Goal: Task Accomplishment & Management: Manage account settings

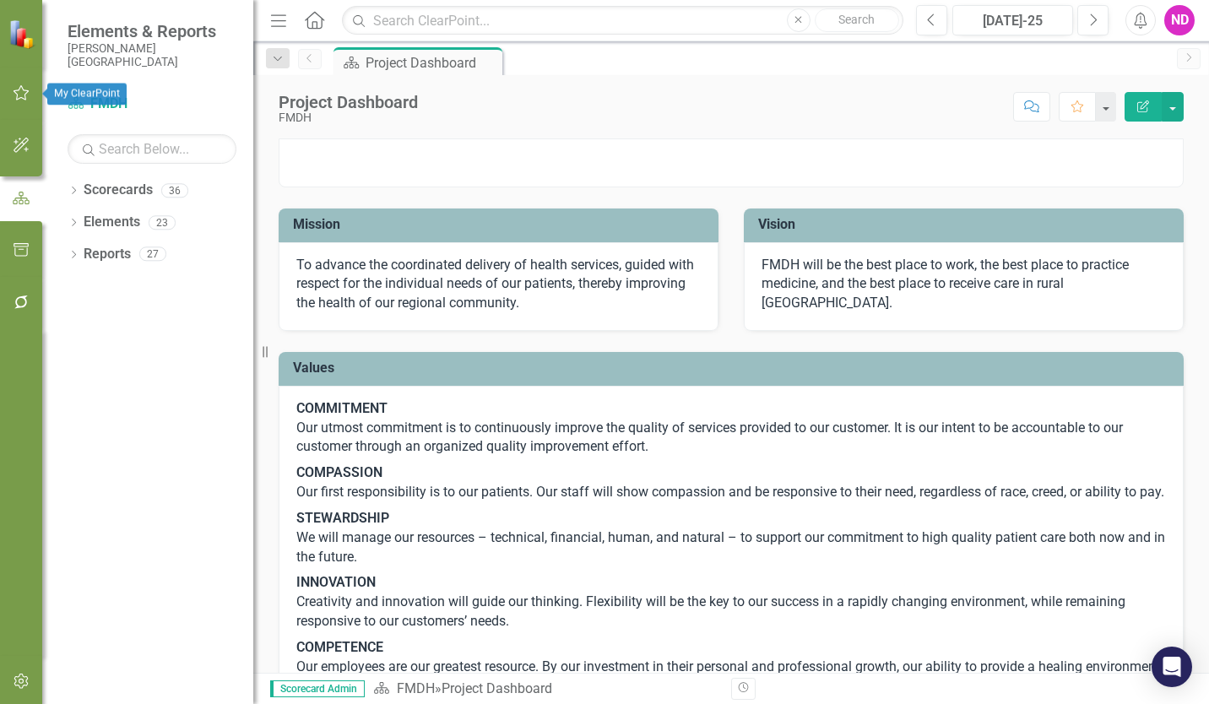
click at [17, 91] on icon "button" at bounding box center [22, 93] width 18 height 14
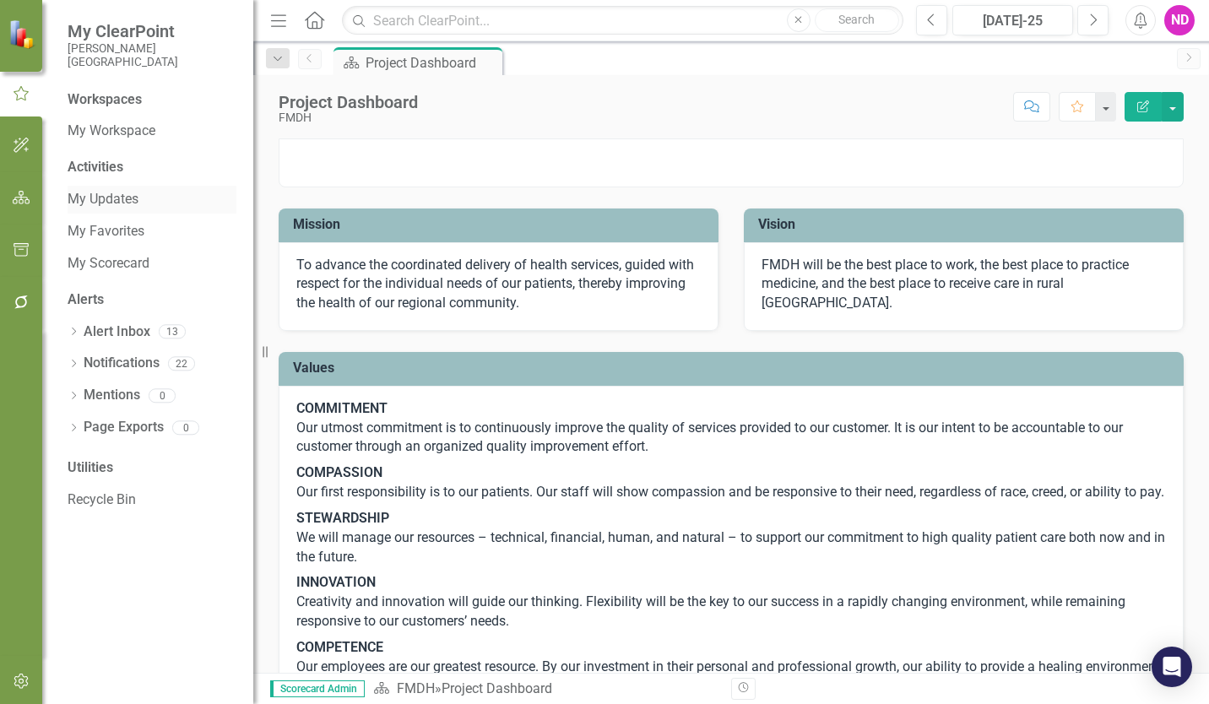
click at [111, 198] on link "My Updates" at bounding box center [152, 199] width 169 height 19
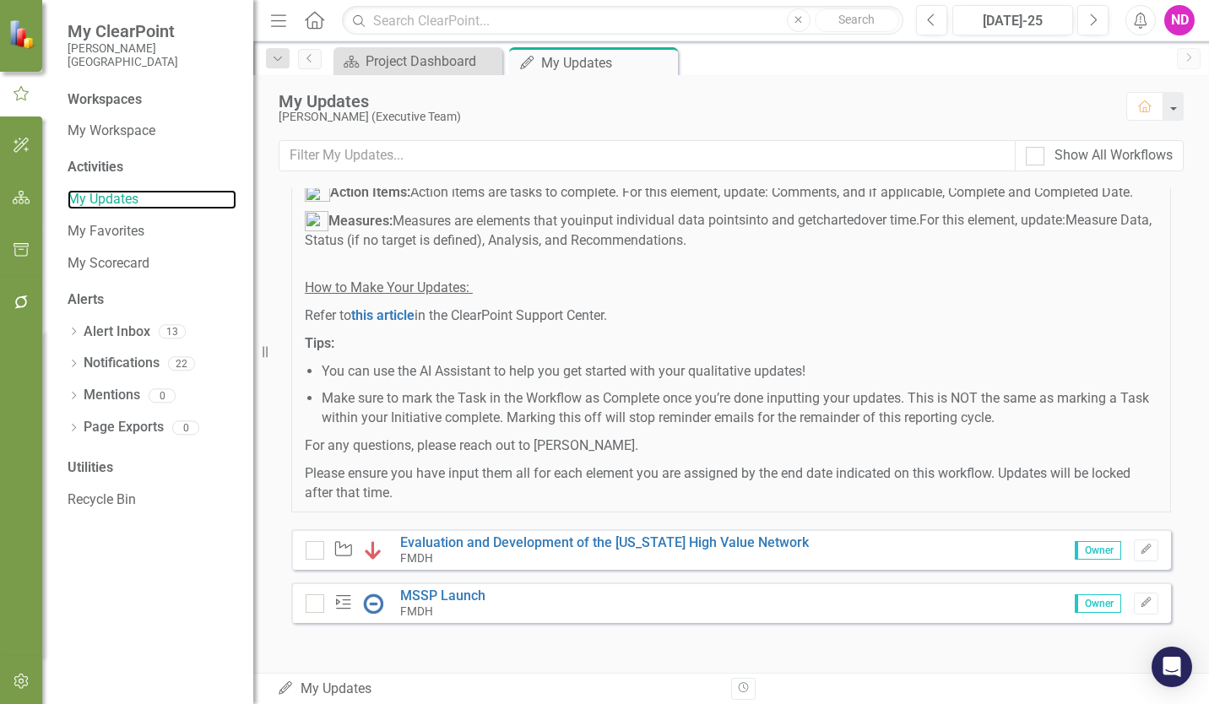
scroll to position [252, 0]
click at [1141, 553] on icon "button" at bounding box center [1146, 549] width 10 height 10
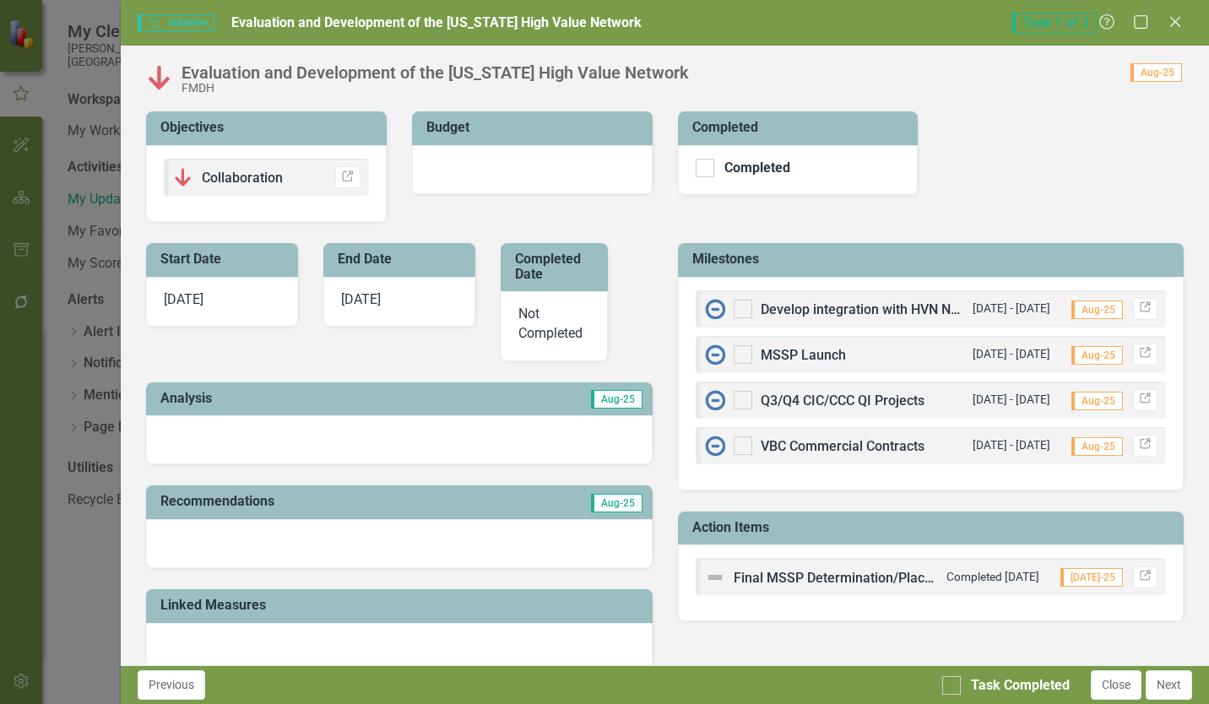
scroll to position [507, 0]
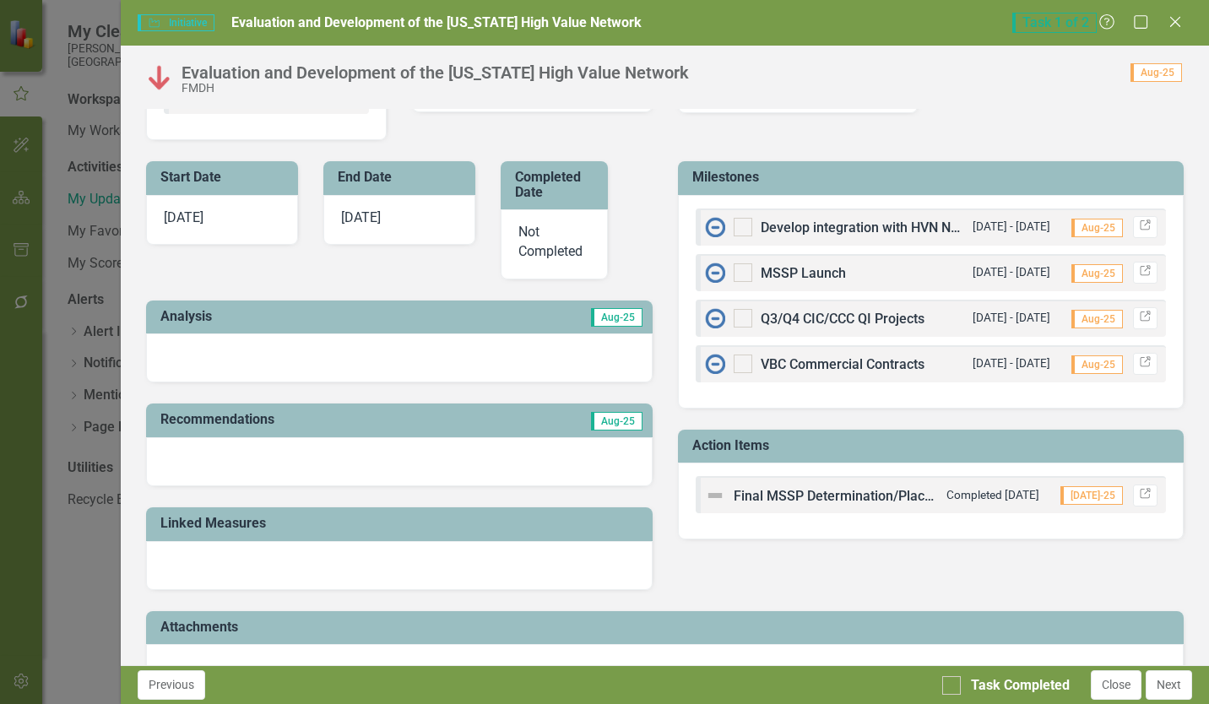
click at [574, 331] on td "Aug-25" at bounding box center [522, 319] width 246 height 28
click at [491, 371] on div at bounding box center [399, 358] width 506 height 49
click at [486, 371] on div at bounding box center [399, 358] width 506 height 49
click at [185, 356] on div at bounding box center [399, 358] width 506 height 49
click at [181, 354] on div at bounding box center [399, 358] width 506 height 49
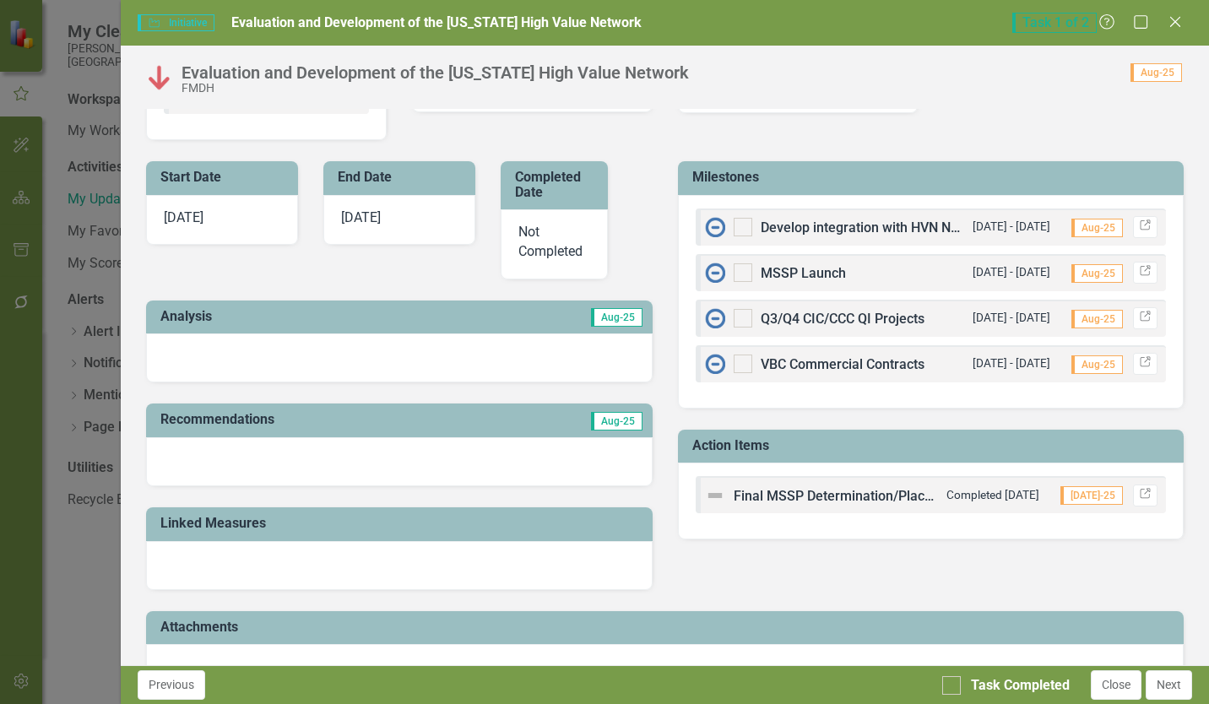
click at [191, 321] on h3 "Analysis" at bounding box center [279, 316] width 238 height 15
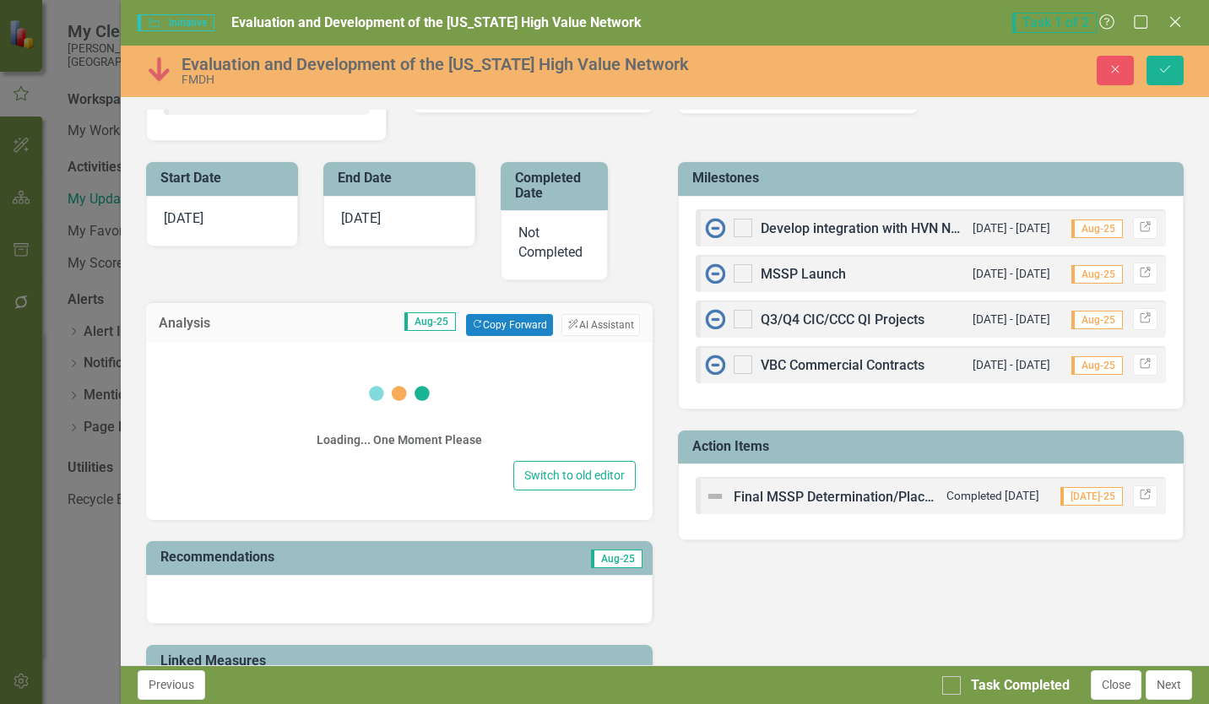
click at [191, 321] on h3 "Analysis" at bounding box center [202, 323] width 86 height 15
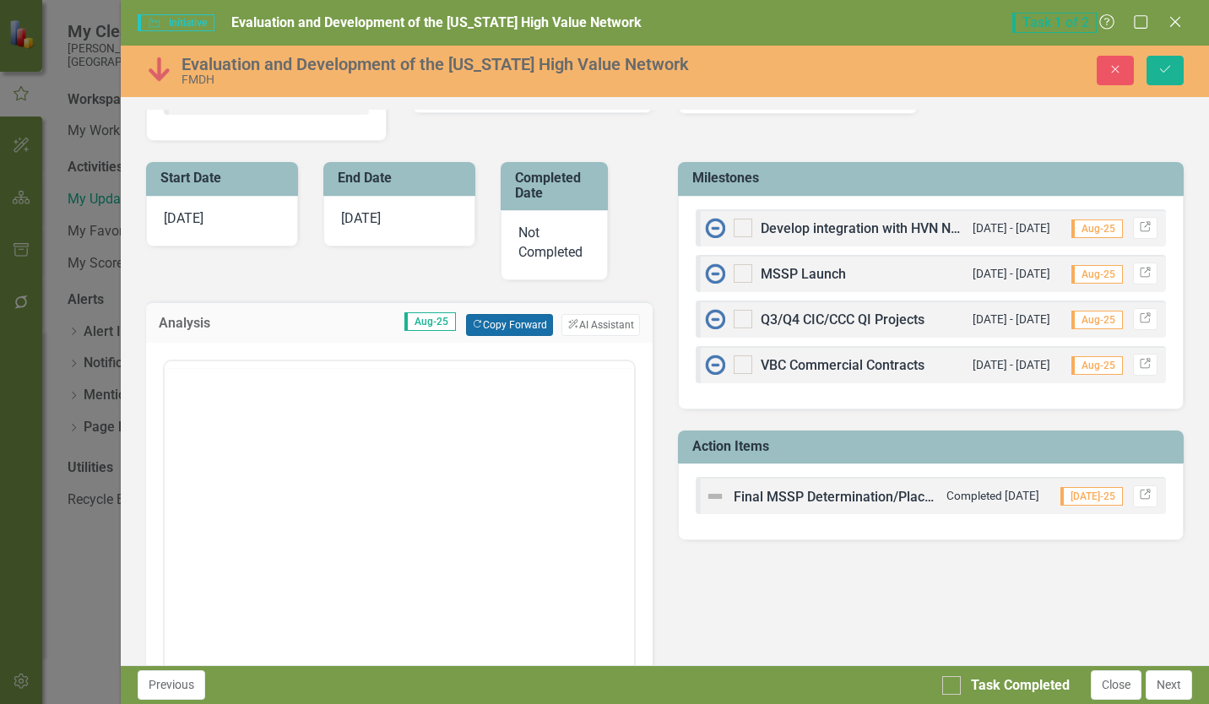
click at [485, 327] on button "Copy Forward Copy Forward" at bounding box center [509, 325] width 87 height 22
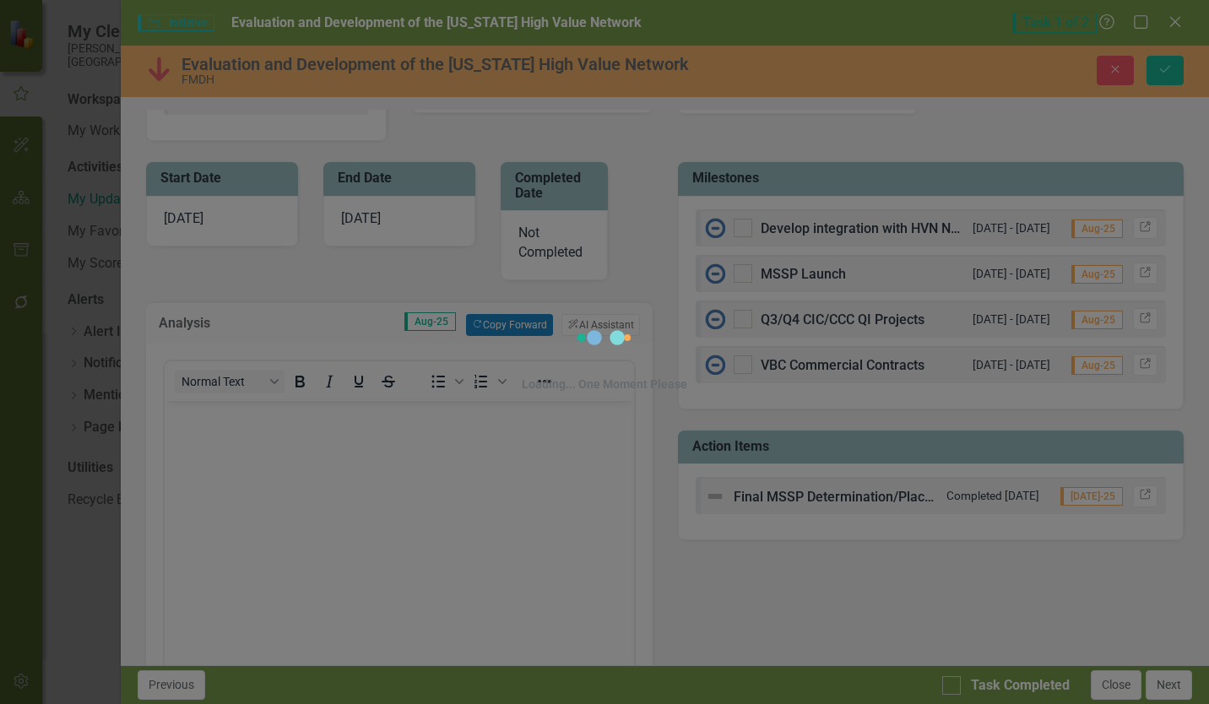
scroll to position [0, 0]
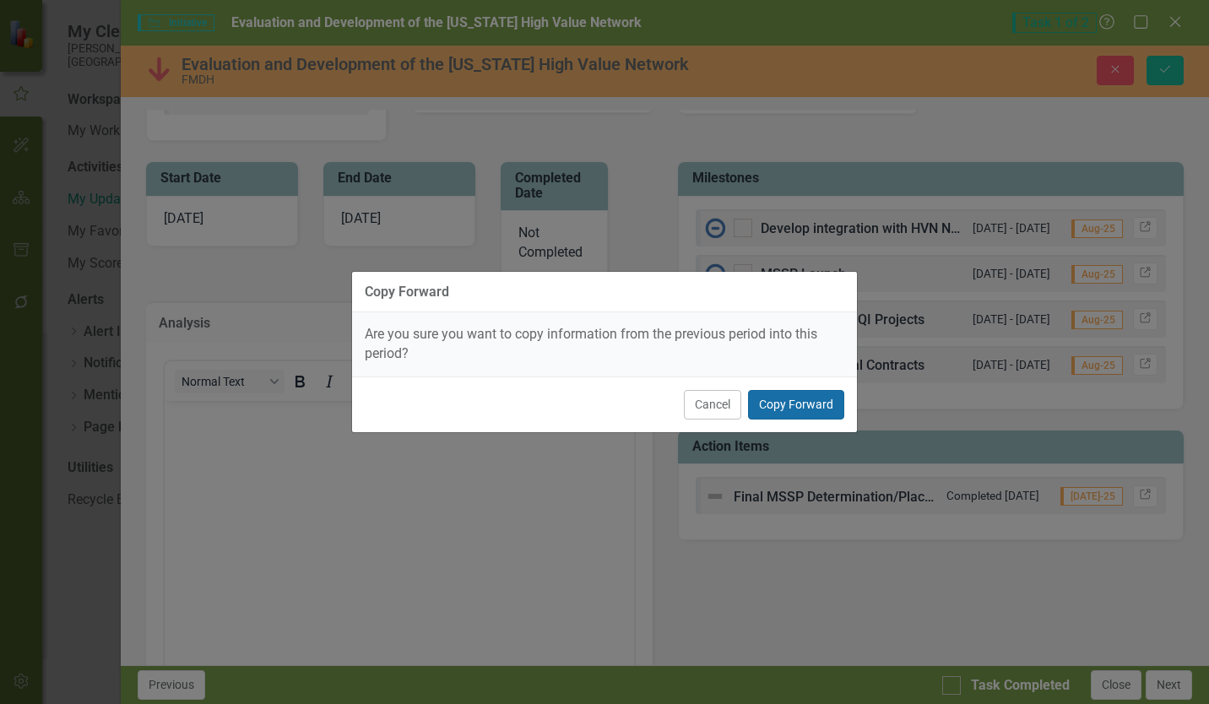
click at [776, 408] on button "Copy Forward" at bounding box center [796, 405] width 96 height 30
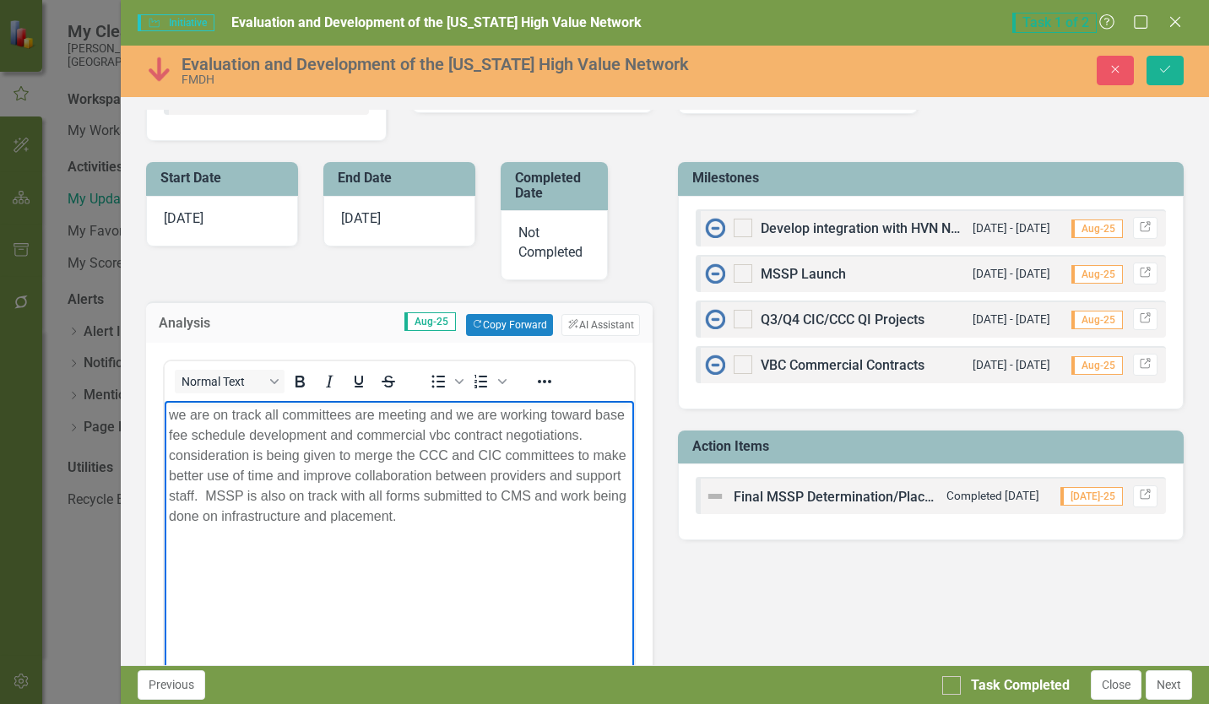
click at [621, 437] on p "we are on track all committees are meeting and we are working toward base fee s…" at bounding box center [399, 466] width 460 height 122
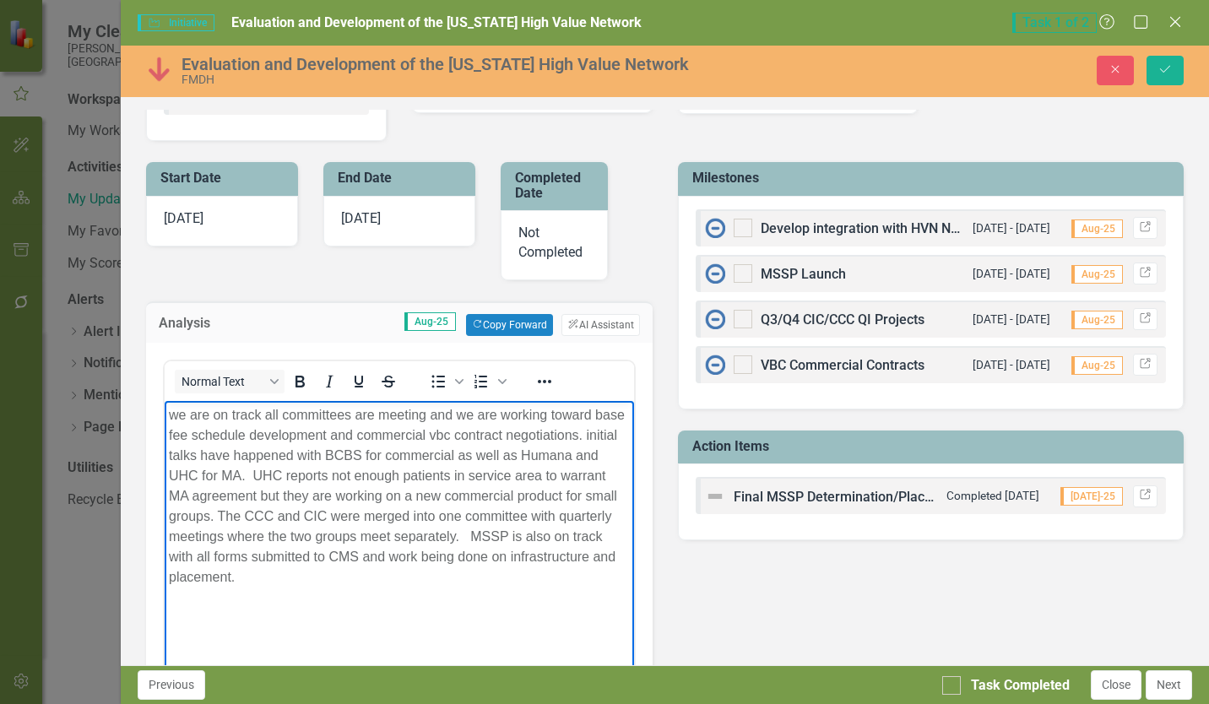
click at [370, 584] on p "we are on track all committees are meeting and we are working toward base fee s…" at bounding box center [399, 496] width 460 height 182
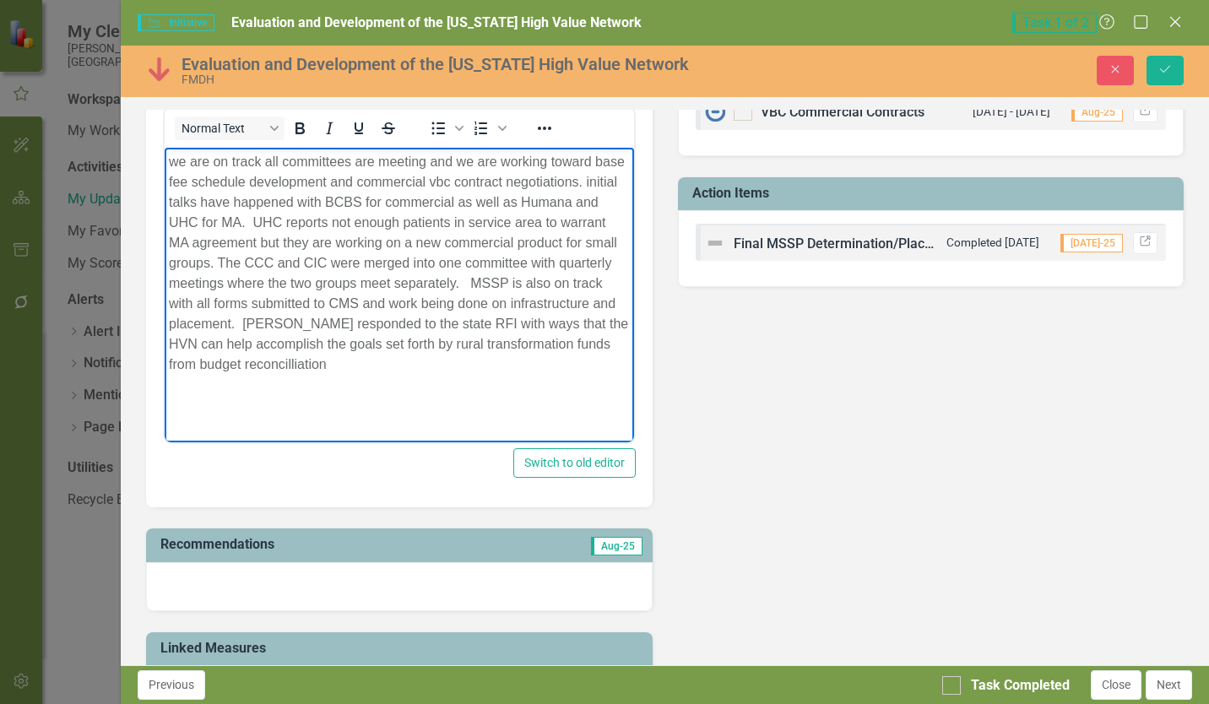
scroll to position [422, 0]
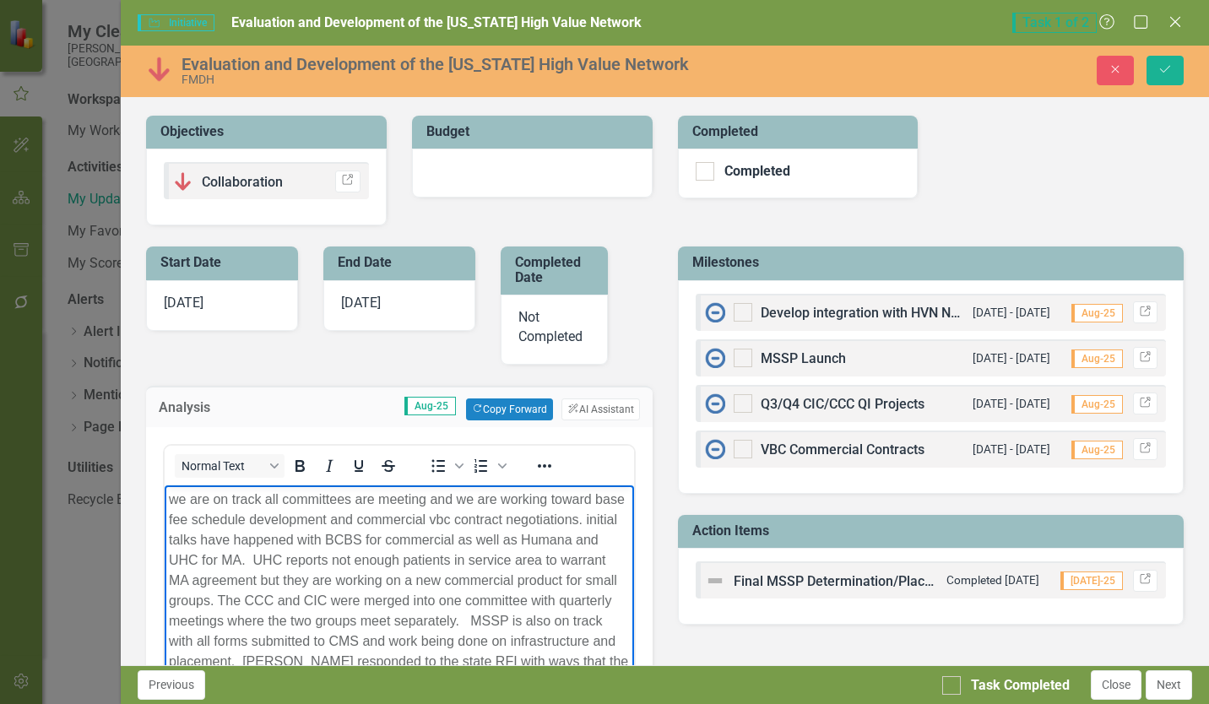
click at [540, 336] on div "Not Completed" at bounding box center [554, 330] width 107 height 70
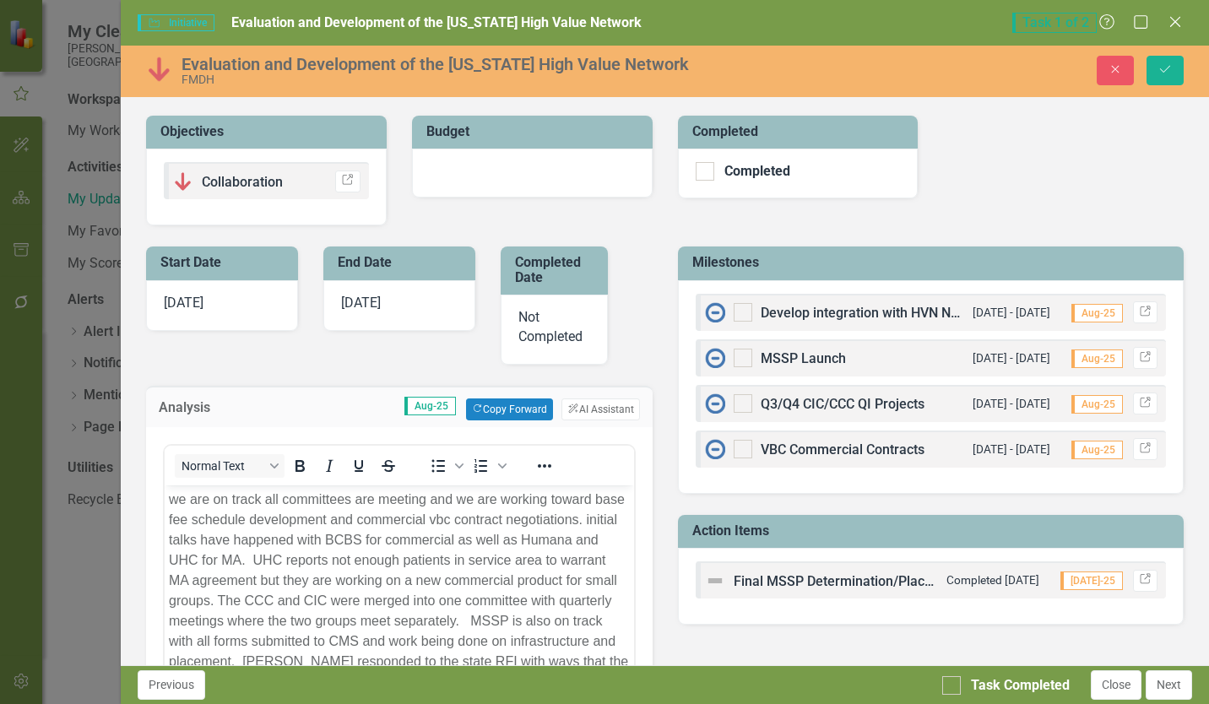
click at [540, 335] on div "Not Completed" at bounding box center [554, 330] width 107 height 70
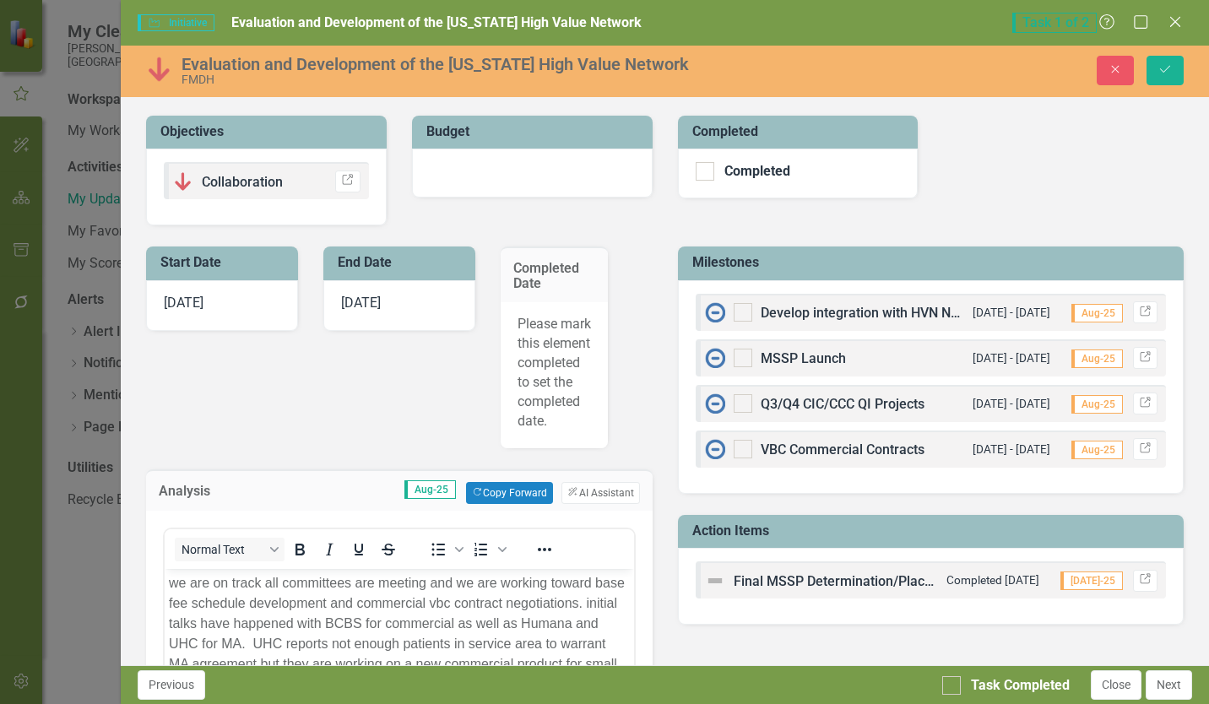
click at [420, 402] on div "Start Date [DATE] End Date [DATE] Completed Date Please mark this element compl…" at bounding box center [398, 680] width 531 height 910
click at [421, 402] on div "Start Date [DATE] End Date [DATE] Completed Date Please mark this element compl…" at bounding box center [398, 680] width 531 height 910
drag, startPoint x: 421, startPoint y: 402, endPoint x: 469, endPoint y: 397, distance: 48.4
click at [469, 397] on div "Start Date [DATE] End Date [DATE] Completed Date Please mark this element compl…" at bounding box center [398, 680] width 531 height 910
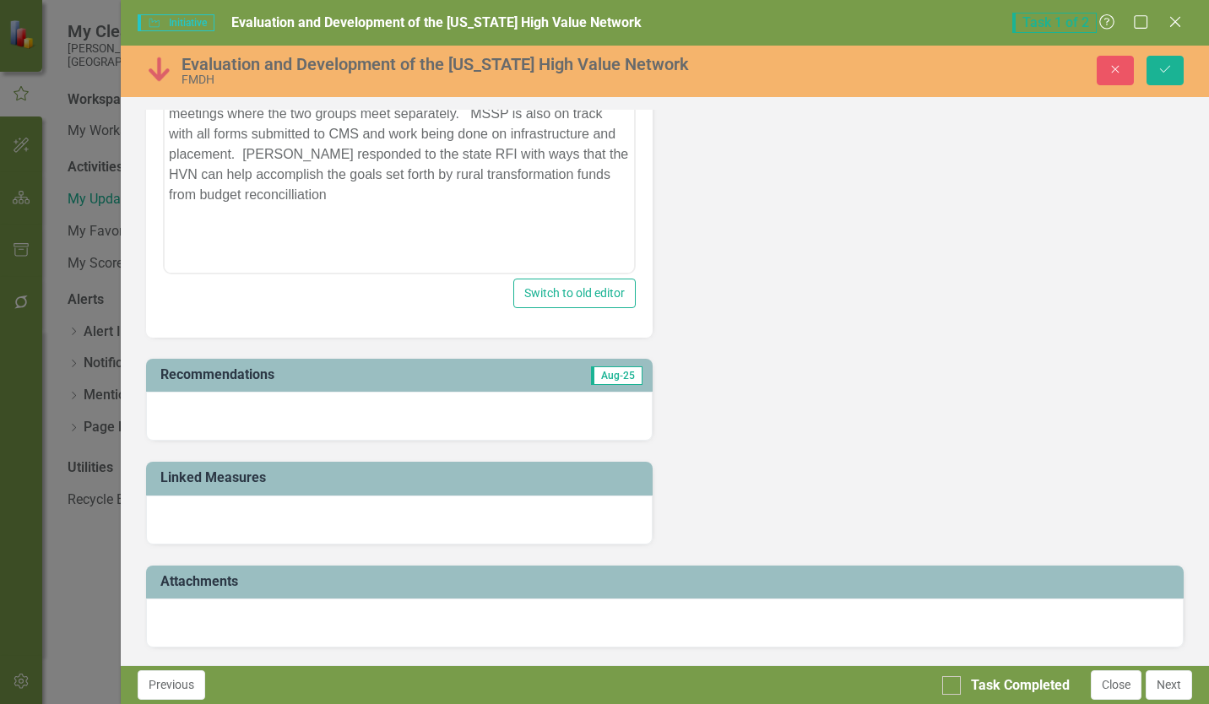
scroll to position [1098, 0]
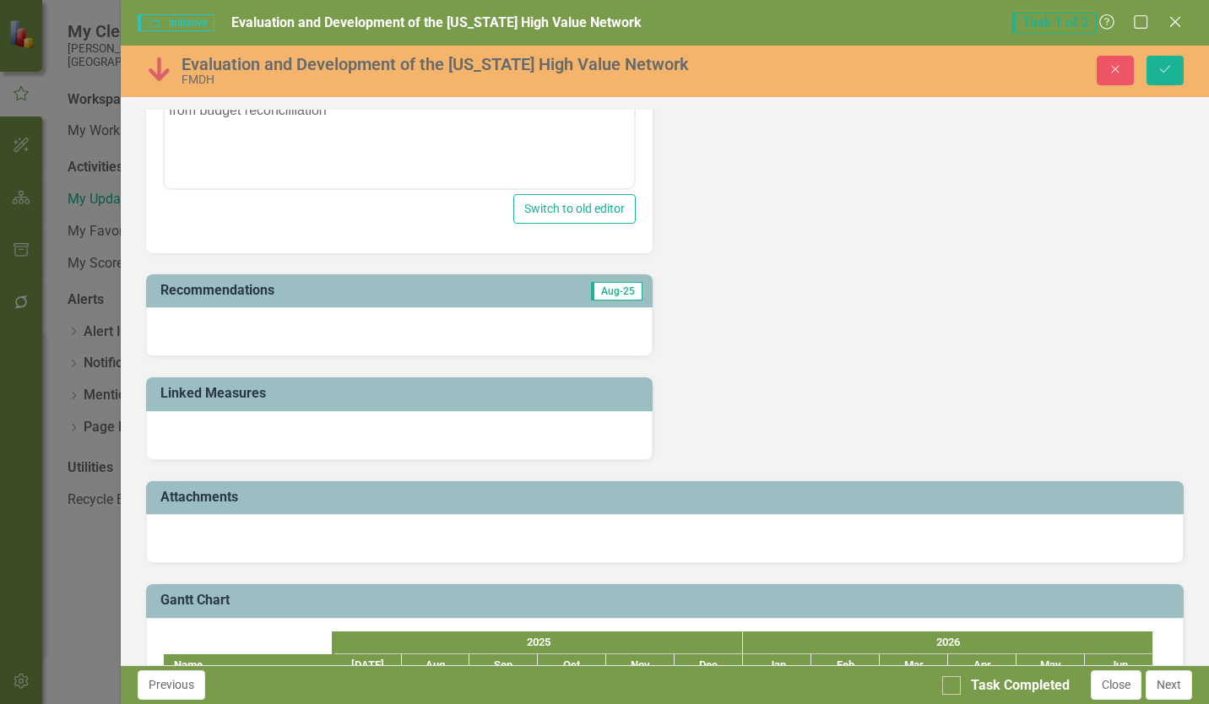
click at [469, 352] on div at bounding box center [399, 331] width 506 height 49
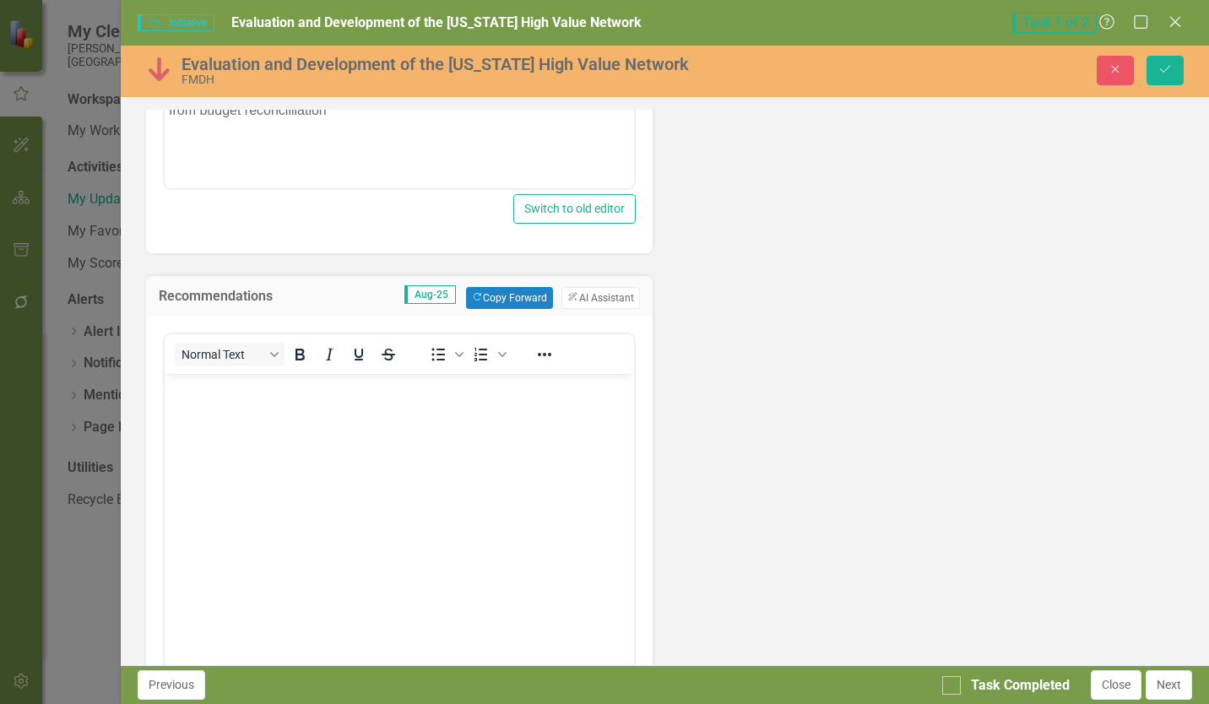
scroll to position [0, 0]
click at [502, 309] on button "Copy Forward Copy Forward" at bounding box center [509, 298] width 87 height 22
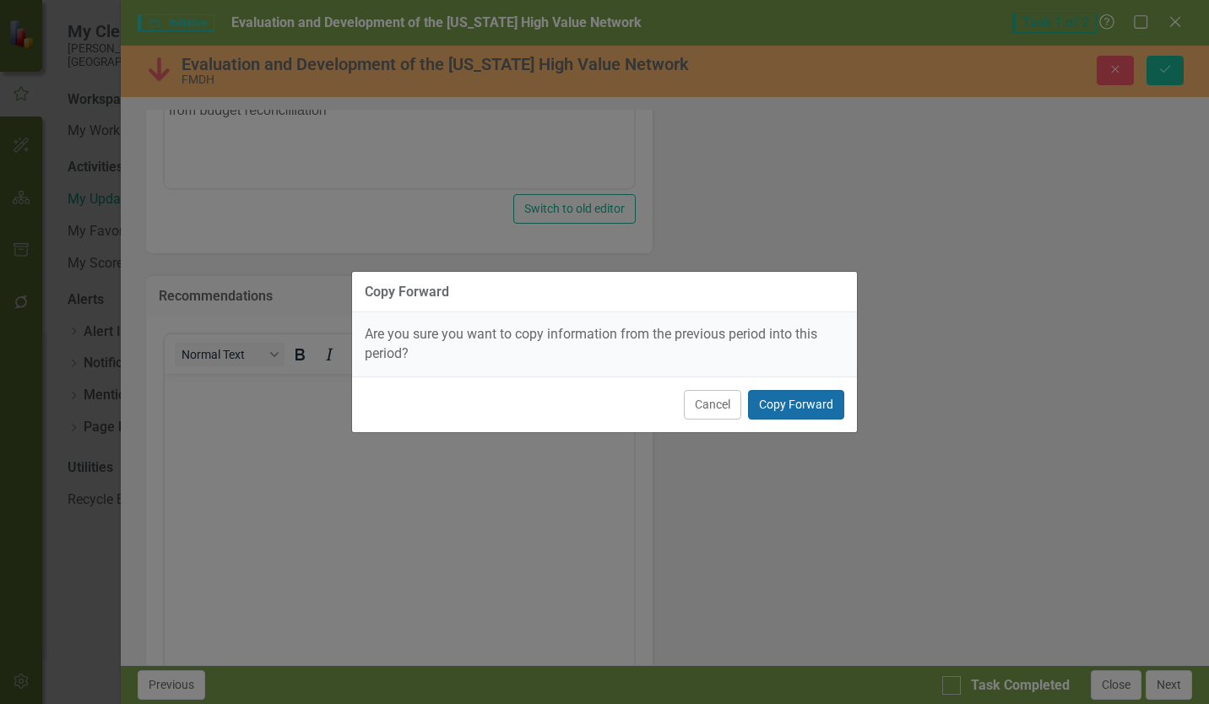
click at [784, 407] on button "Copy Forward" at bounding box center [796, 405] width 96 height 30
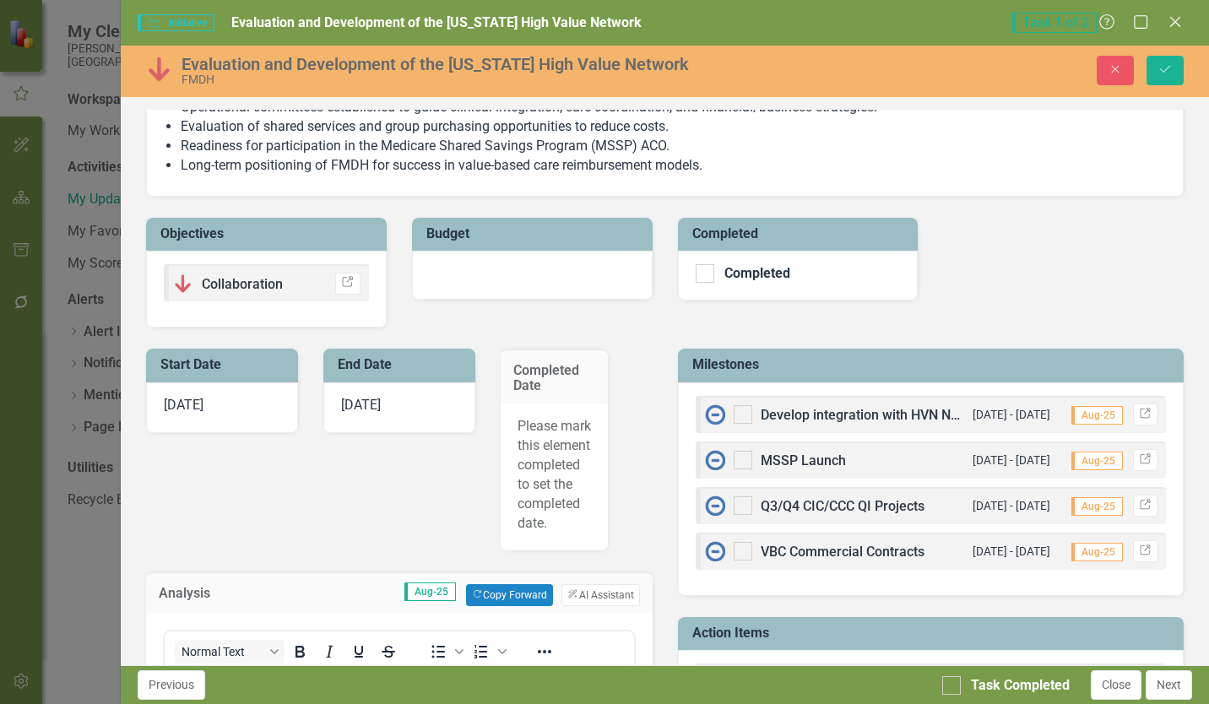
scroll to position [319, 0]
click at [1174, 71] on button "Save" at bounding box center [1165, 71] width 37 height 30
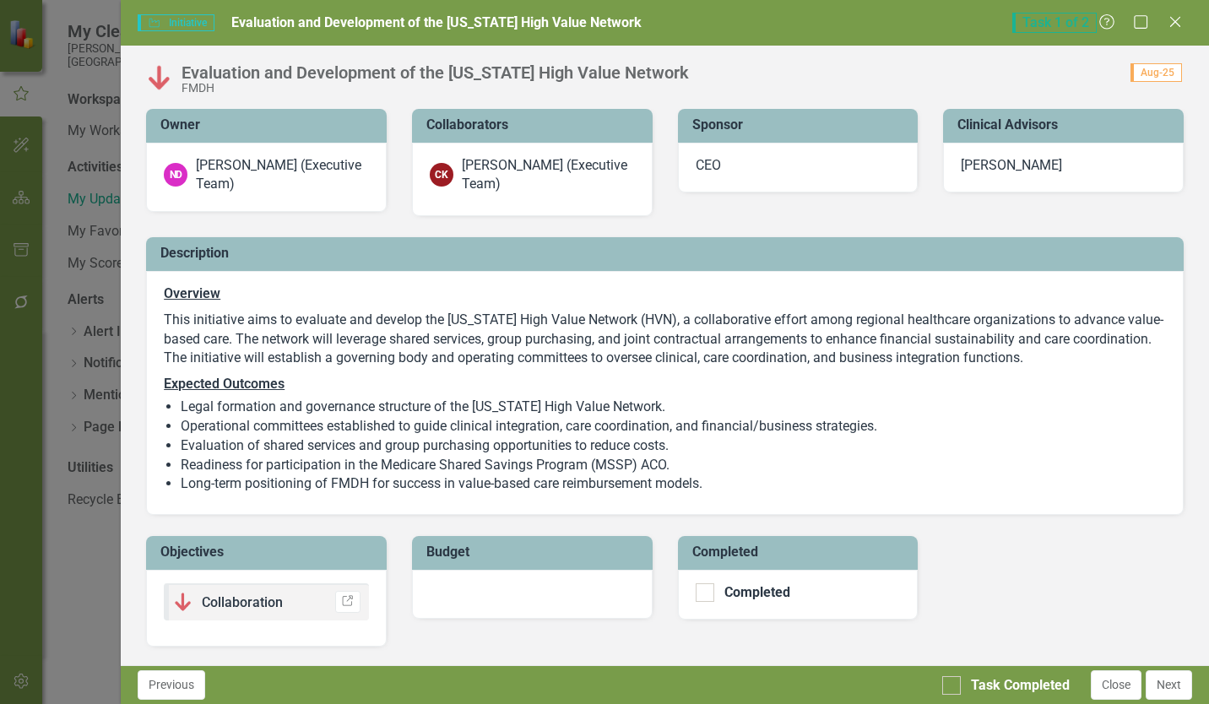
drag, startPoint x: 967, startPoint y: 686, endPoint x: 1084, endPoint y: 692, distance: 117.5
click at [967, 653] on div "Task Completed" at bounding box center [1006, 685] width 128 height 19
click at [953, 653] on input "Task Completed" at bounding box center [947, 681] width 11 height 11
checkbox input "true"
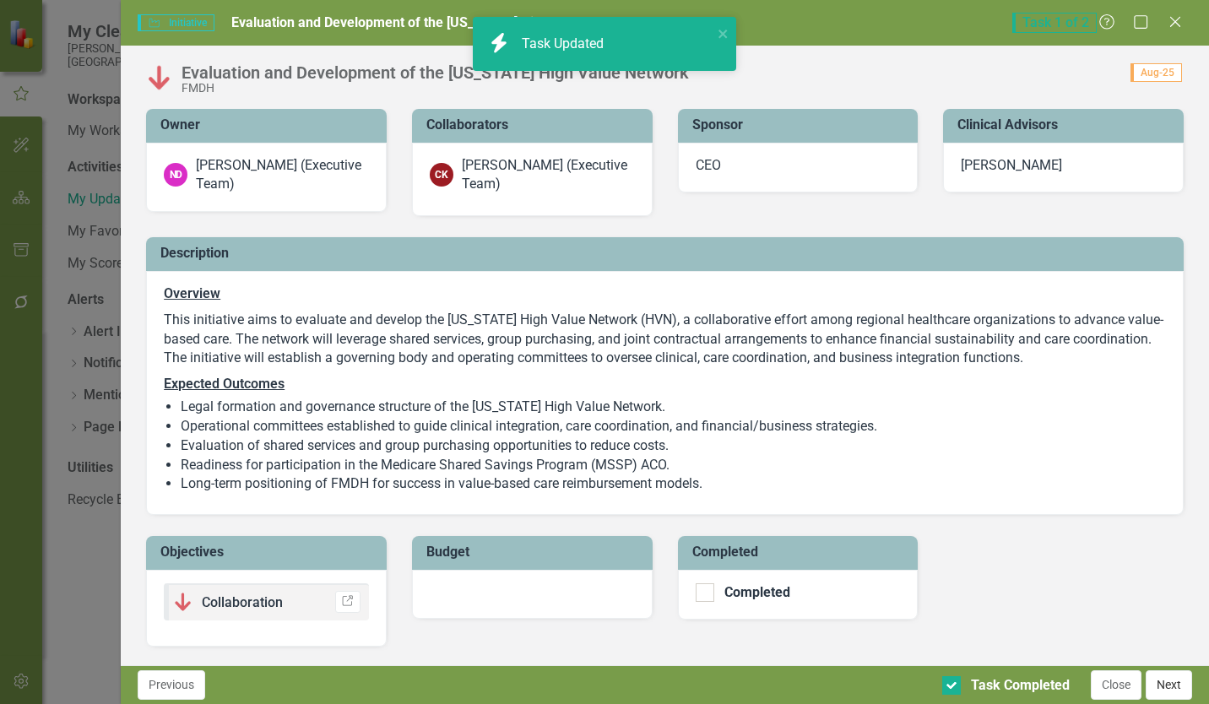
click at [1174, 653] on button "Next" at bounding box center [1169, 685] width 46 height 30
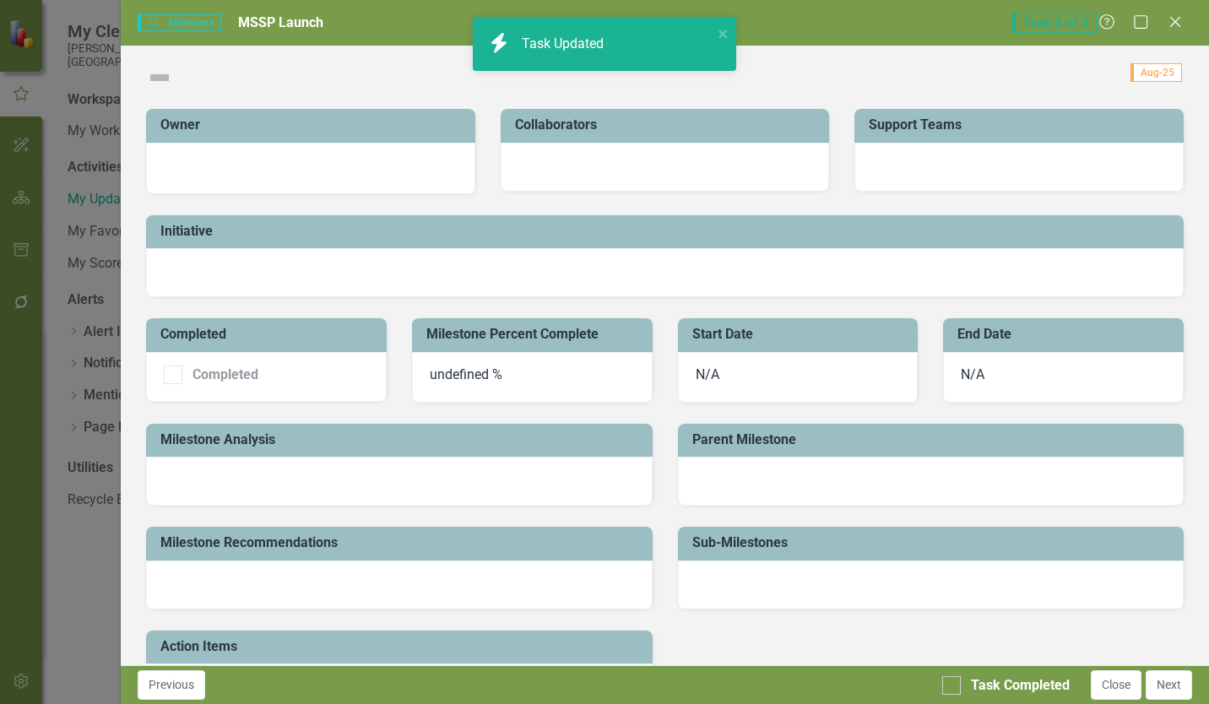
checkbox input "true"
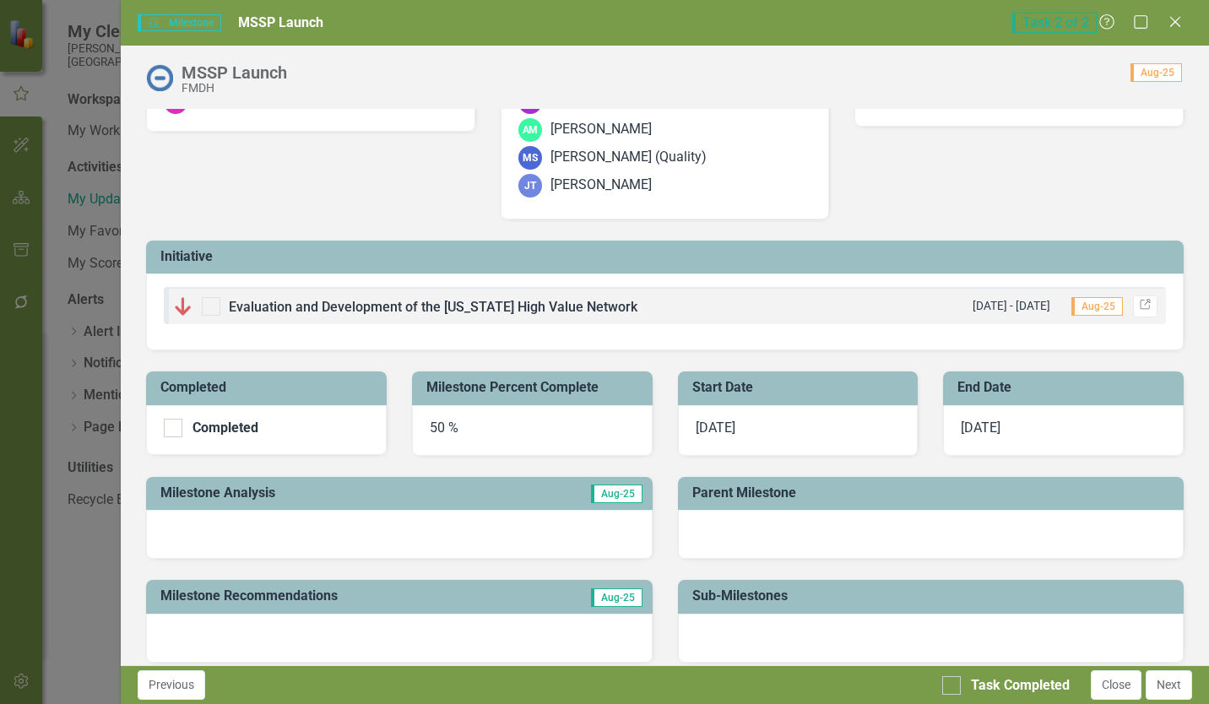
scroll to position [84, 0]
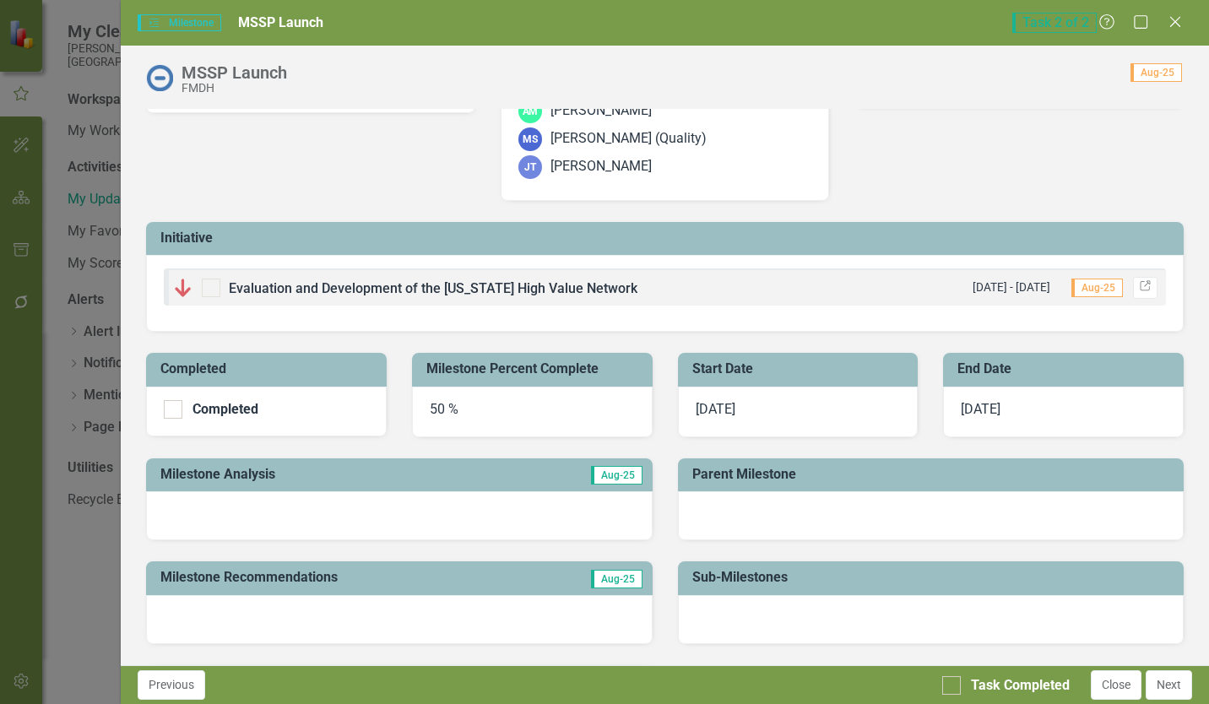
click at [457, 415] on div "50 %" at bounding box center [532, 412] width 241 height 51
click at [459, 415] on div "50 %" at bounding box center [532, 412] width 241 height 51
click at [455, 415] on div "50 %" at bounding box center [532, 412] width 241 height 51
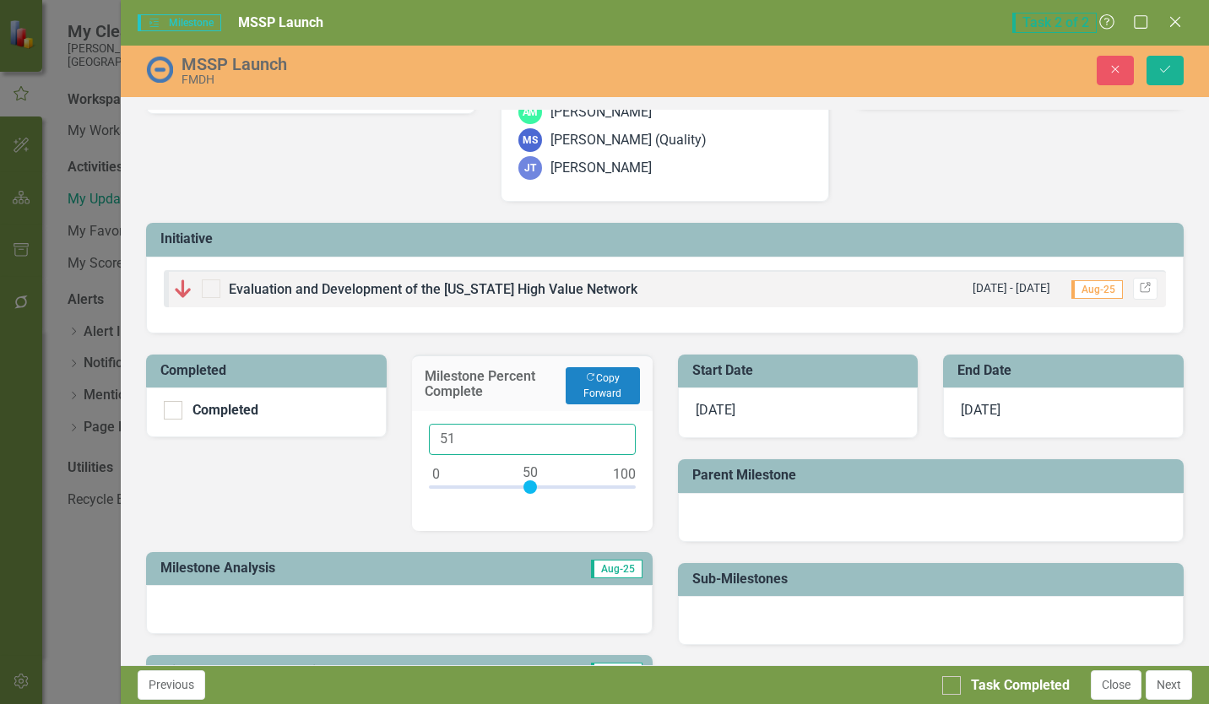
click at [610, 433] on input "51" at bounding box center [532, 439] width 207 height 31
click at [611, 432] on input "52" at bounding box center [532, 439] width 207 height 31
click at [611, 432] on input "53" at bounding box center [532, 439] width 207 height 31
click at [611, 432] on input "54" at bounding box center [532, 439] width 207 height 31
click at [611, 432] on input "55" at bounding box center [532, 439] width 207 height 31
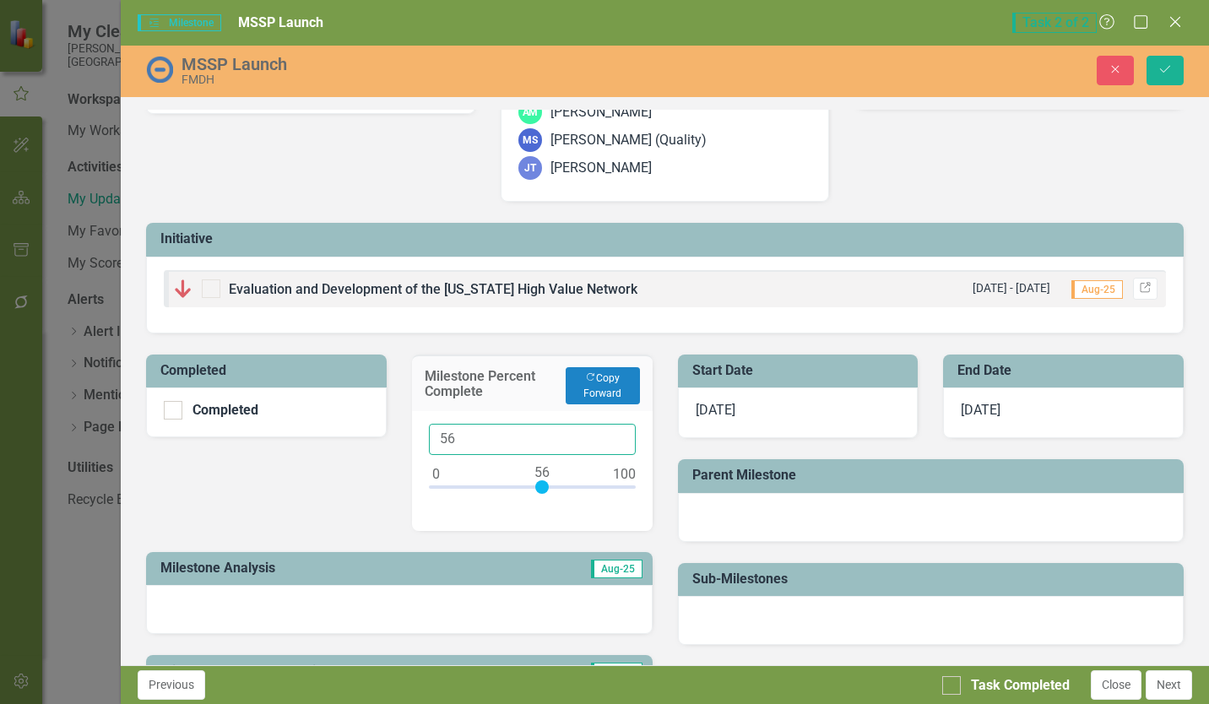
click at [611, 432] on input "56" at bounding box center [532, 439] width 207 height 31
click at [611, 432] on input "57" at bounding box center [532, 439] width 207 height 31
click at [611, 432] on input "58" at bounding box center [532, 439] width 207 height 31
click at [611, 432] on input "59" at bounding box center [532, 439] width 207 height 31
click at [611, 432] on input "60" at bounding box center [532, 439] width 207 height 31
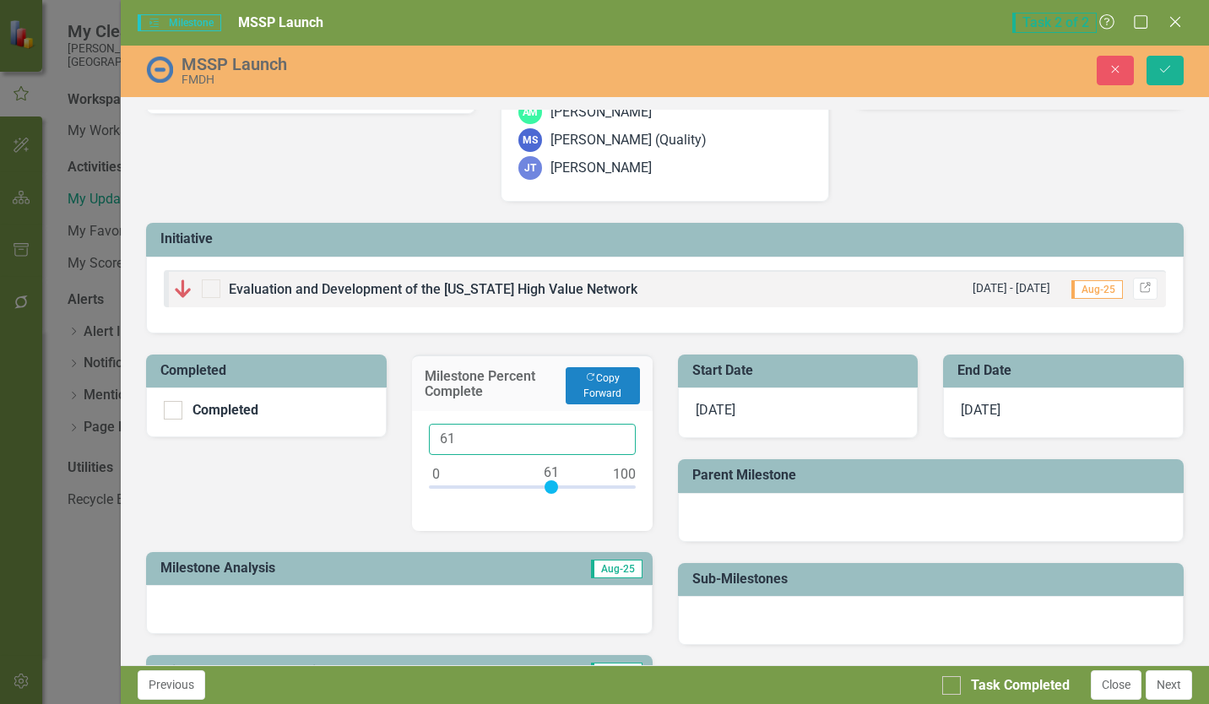
click at [611, 432] on input "61" at bounding box center [532, 439] width 207 height 31
click at [615, 432] on input "62" at bounding box center [532, 439] width 207 height 31
click at [615, 432] on input "63" at bounding box center [532, 439] width 207 height 31
click at [615, 432] on input "64" at bounding box center [532, 439] width 207 height 31
click at [615, 432] on input "65" at bounding box center [532, 439] width 207 height 31
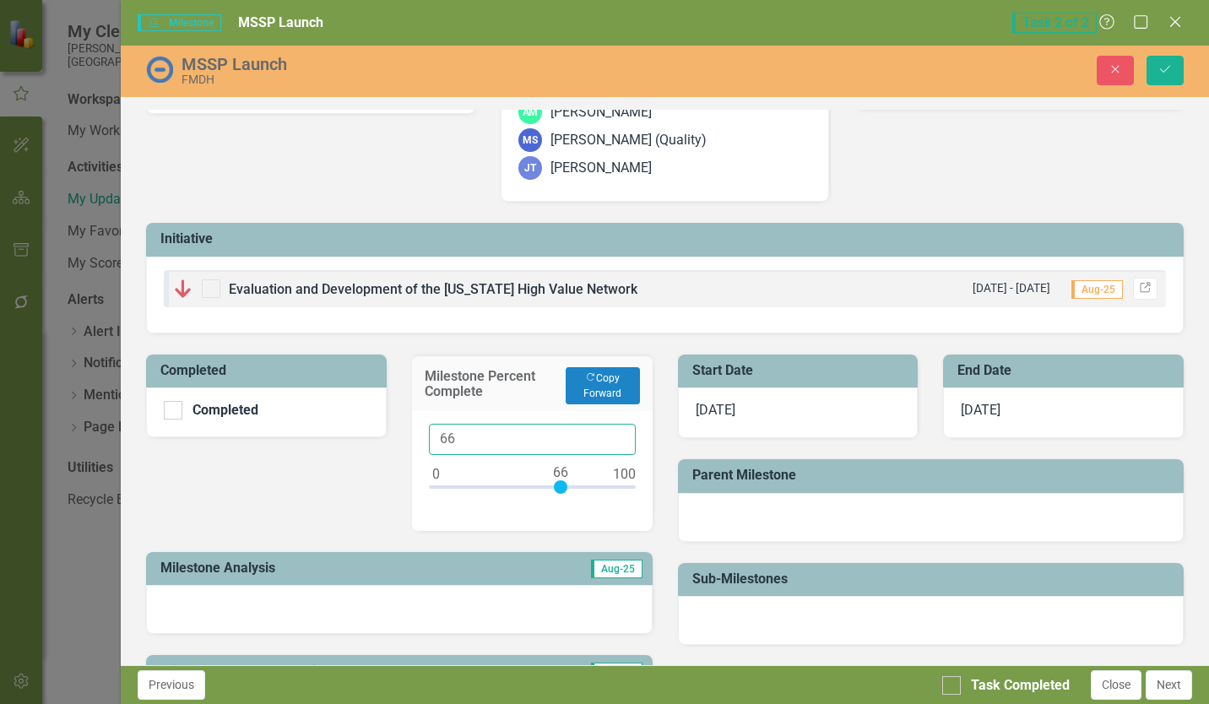
click at [615, 432] on input "66" at bounding box center [532, 439] width 207 height 31
click at [615, 432] on input "67" at bounding box center [532, 439] width 207 height 31
click at [615, 432] on input "68" at bounding box center [532, 439] width 207 height 31
click at [615, 432] on input "69" at bounding box center [532, 439] width 207 height 31
click at [615, 432] on input "70" at bounding box center [532, 439] width 207 height 31
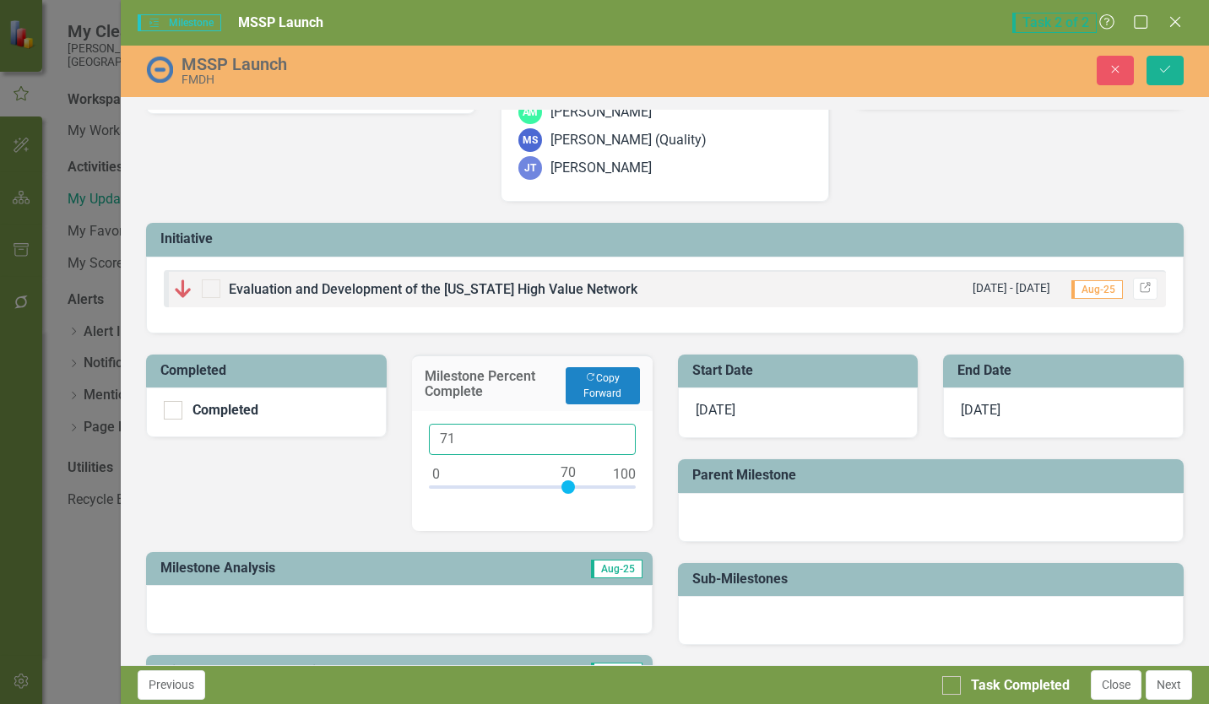
click at [615, 432] on input "71" at bounding box center [532, 439] width 207 height 31
click at [615, 432] on input "76" at bounding box center [532, 439] width 207 height 31
type input "75"
click at [611, 446] on input "75" at bounding box center [532, 439] width 207 height 31
click at [378, 475] on div "Completed Completed Milestone Percent Complete Copy Forward Copy Forward 75 Mil…" at bounding box center [398, 588] width 531 height 508
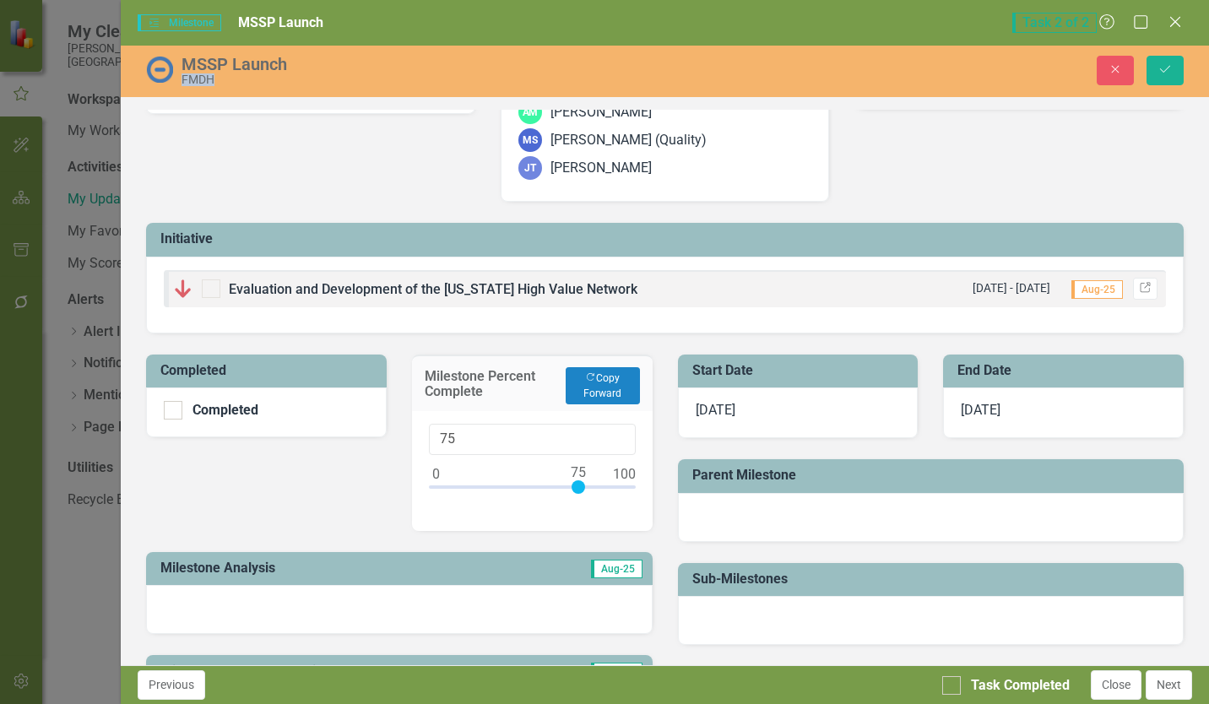
click at [378, 475] on div "Completed Completed Milestone Percent Complete Copy Forward Copy Forward 75 Mil…" at bounding box center [398, 588] width 531 height 508
drag, startPoint x: 378, startPoint y: 475, endPoint x: 349, endPoint y: 504, distance: 41.8
click at [349, 507] on div "Completed Completed Milestone Percent Complete Copy Forward Copy Forward 75 Mil…" at bounding box center [398, 588] width 531 height 508
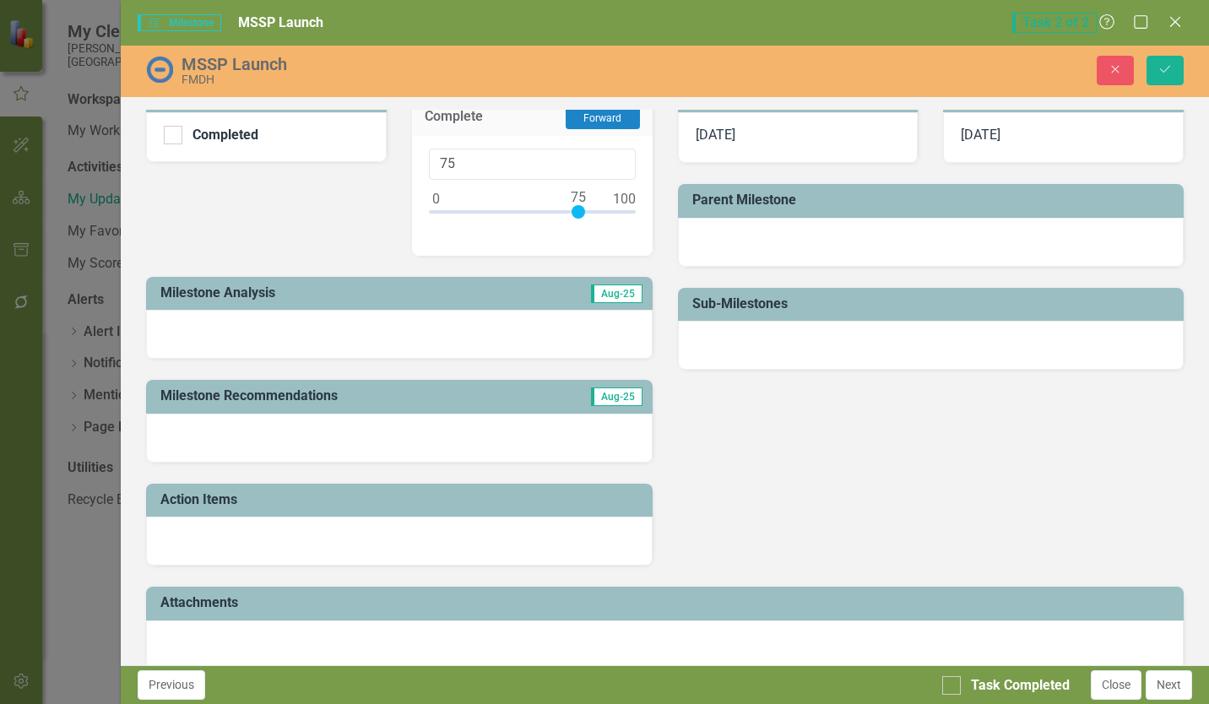
scroll to position [381, 0]
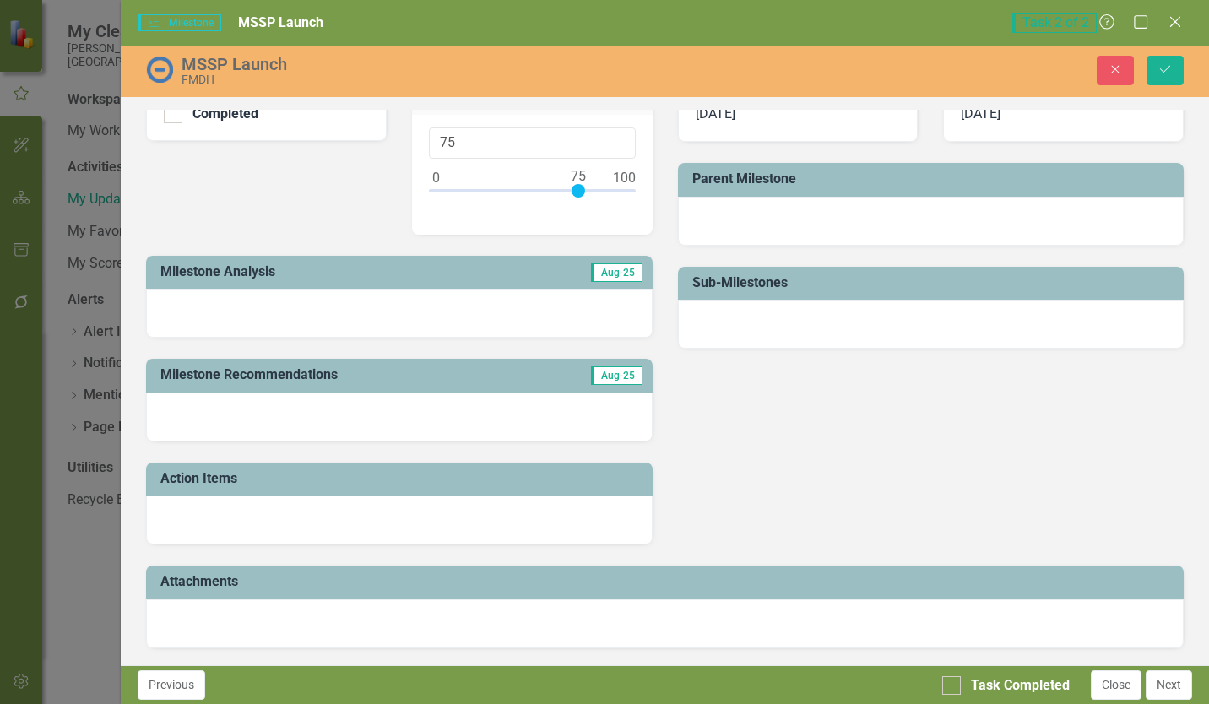
click at [388, 319] on div at bounding box center [399, 313] width 506 height 49
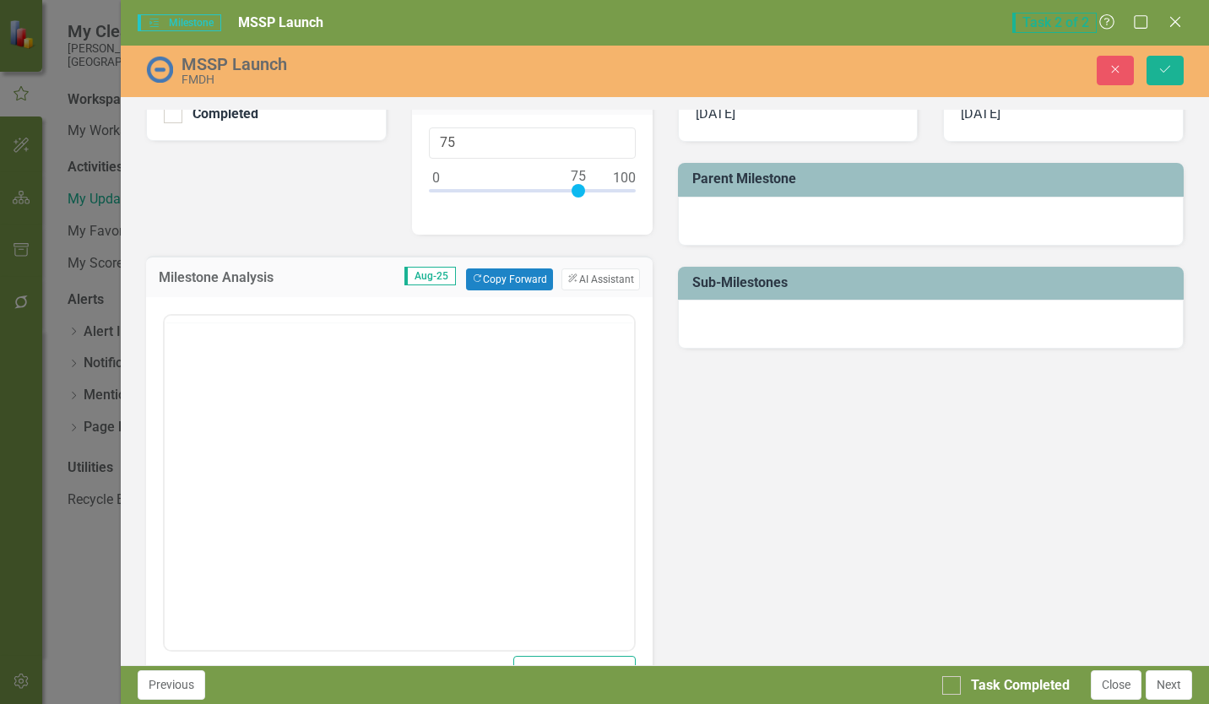
scroll to position [0, 0]
click at [480, 275] on button "Copy Forward Copy Forward" at bounding box center [509, 280] width 87 height 22
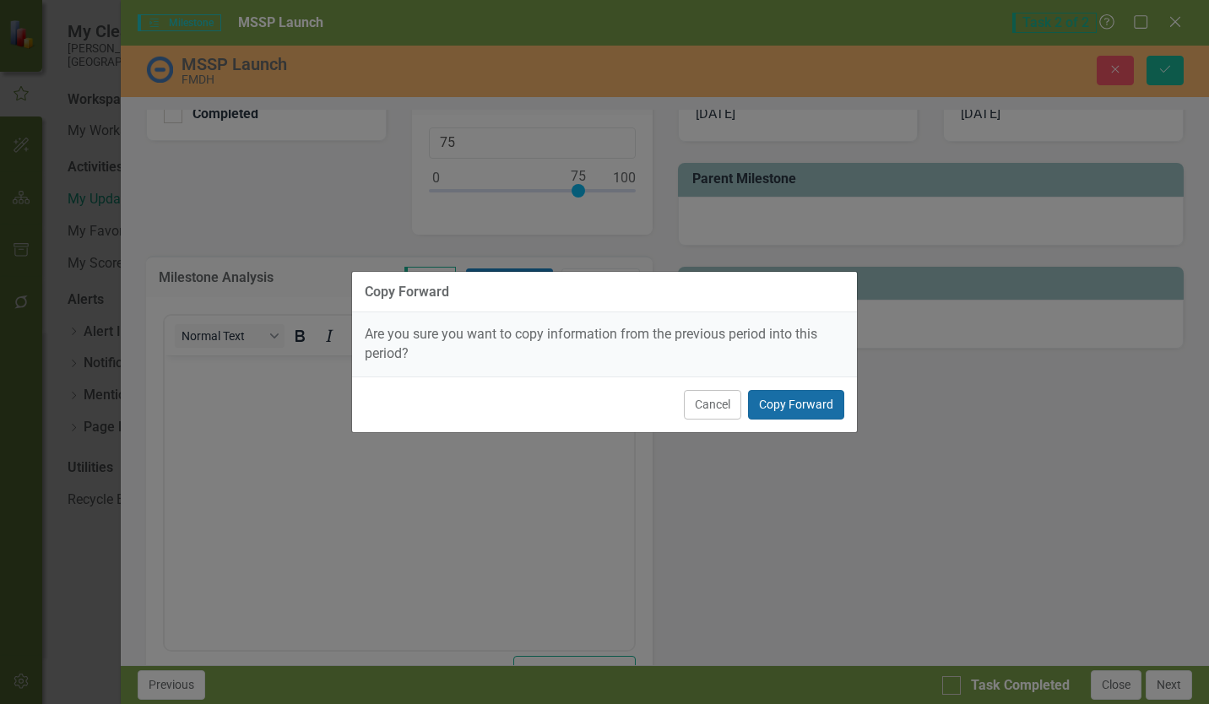
click at [775, 404] on button "Copy Forward" at bounding box center [796, 405] width 96 height 30
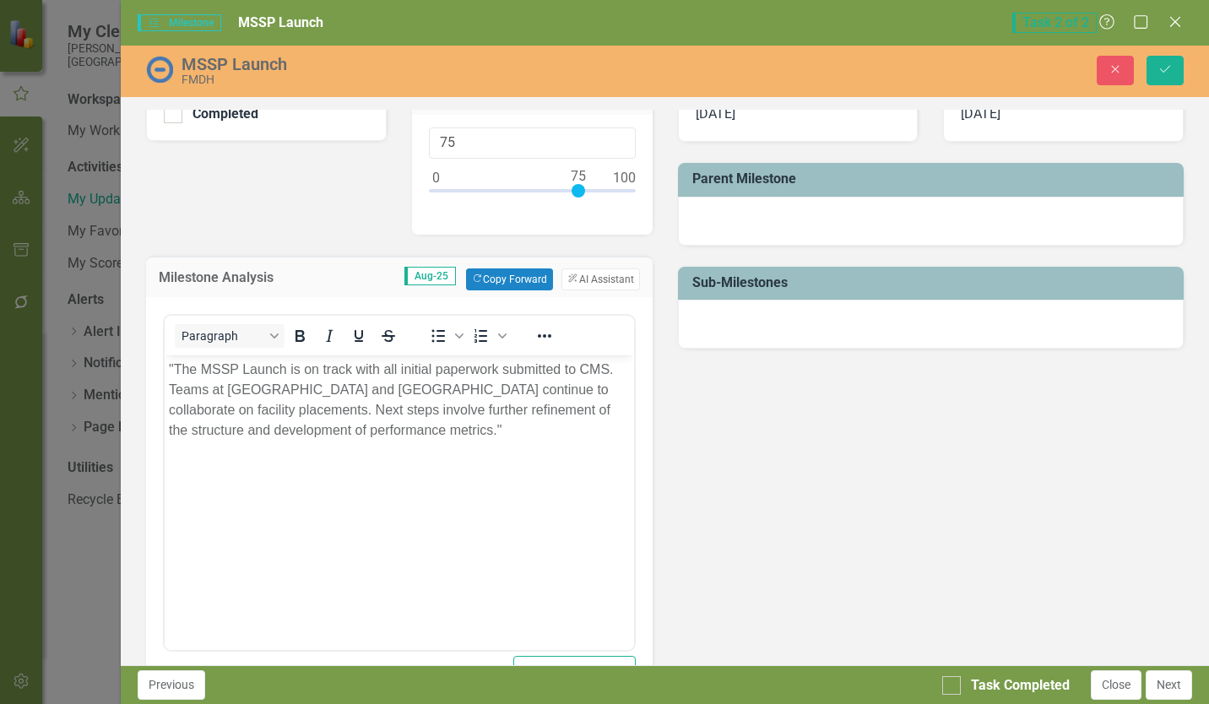
drag, startPoint x: 408, startPoint y: 434, endPoint x: 502, endPoint y: 451, distance: 96.1
click at [417, 435] on p ""The MSSP Launch is on track with all initial paperwork submitted to CMS. Teams…" at bounding box center [399, 399] width 460 height 81
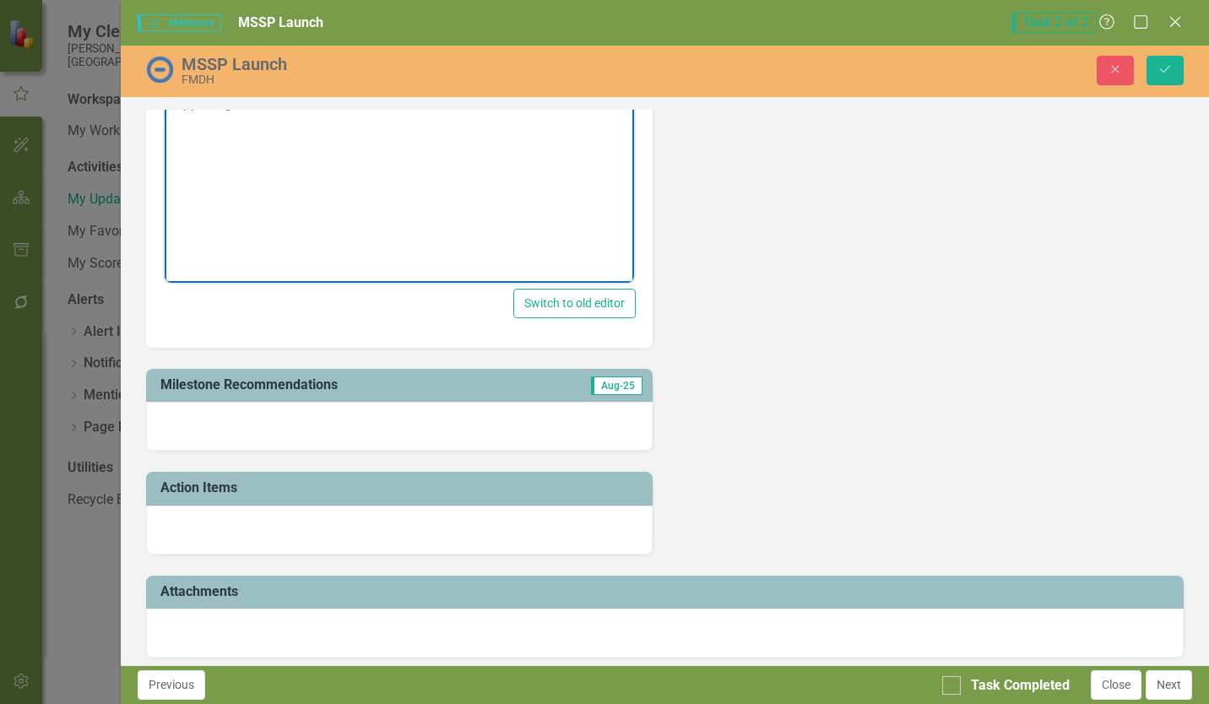
scroll to position [757, 0]
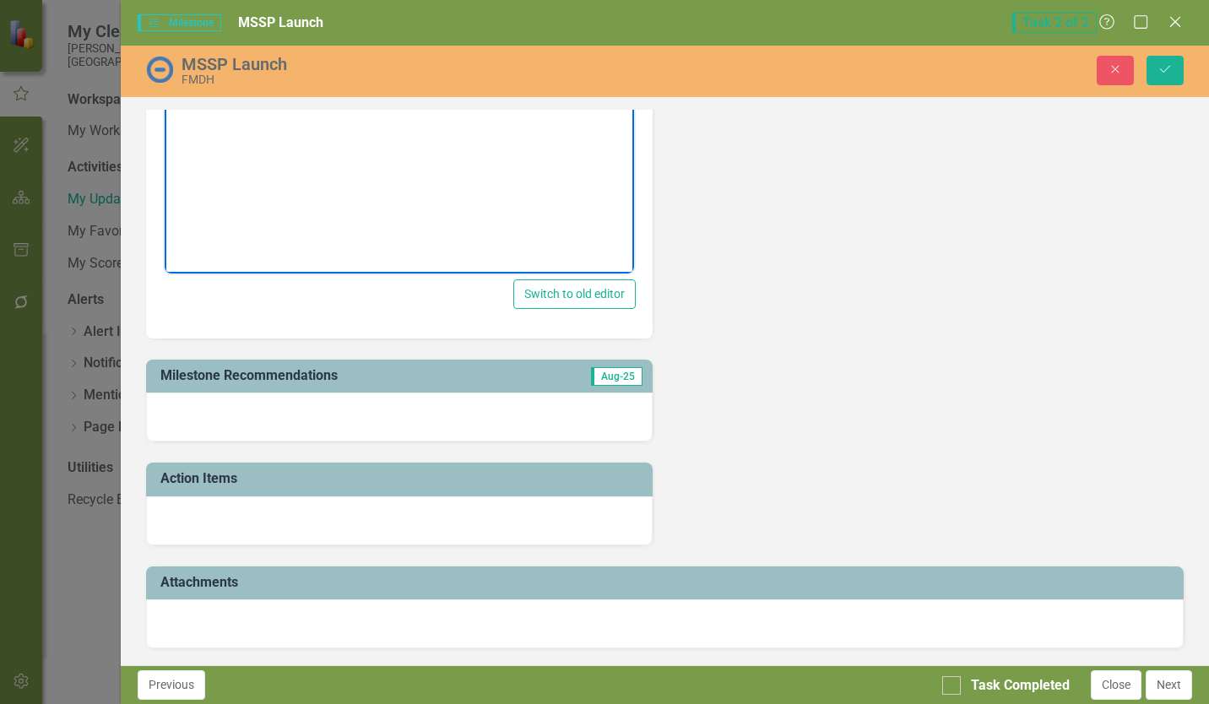
click at [469, 406] on div at bounding box center [399, 417] width 506 height 49
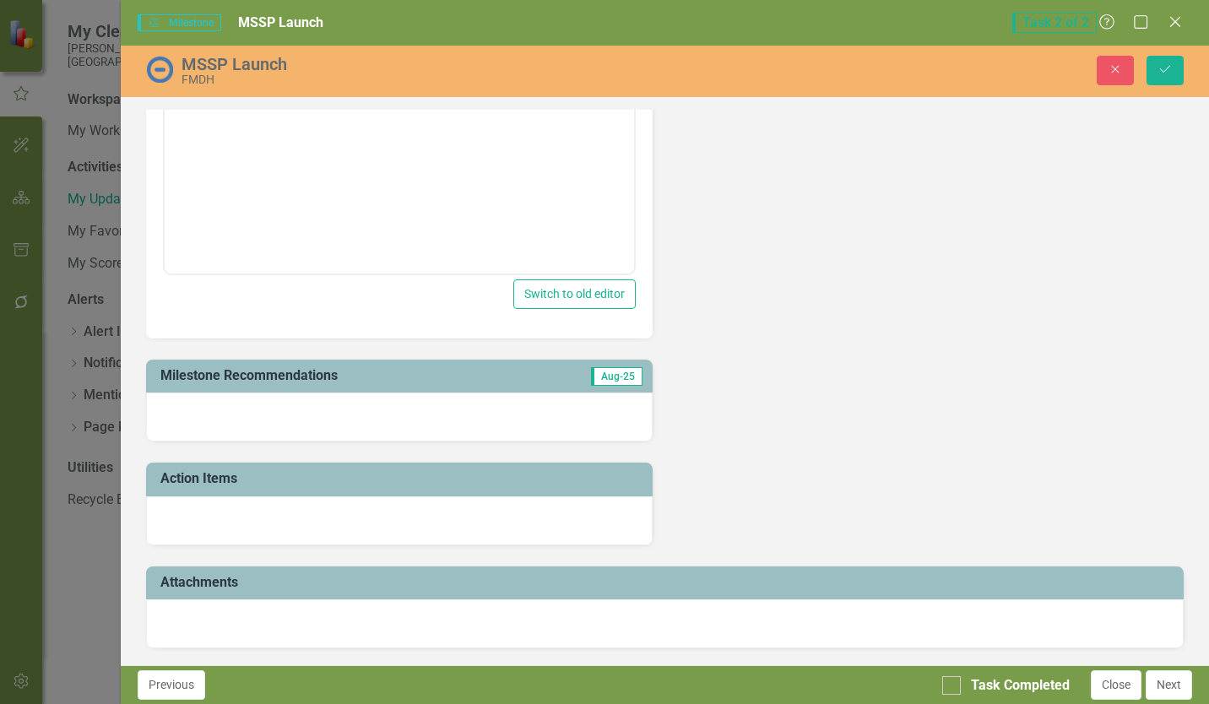
click at [470, 404] on div at bounding box center [399, 417] width 506 height 49
click at [442, 415] on div at bounding box center [399, 417] width 506 height 49
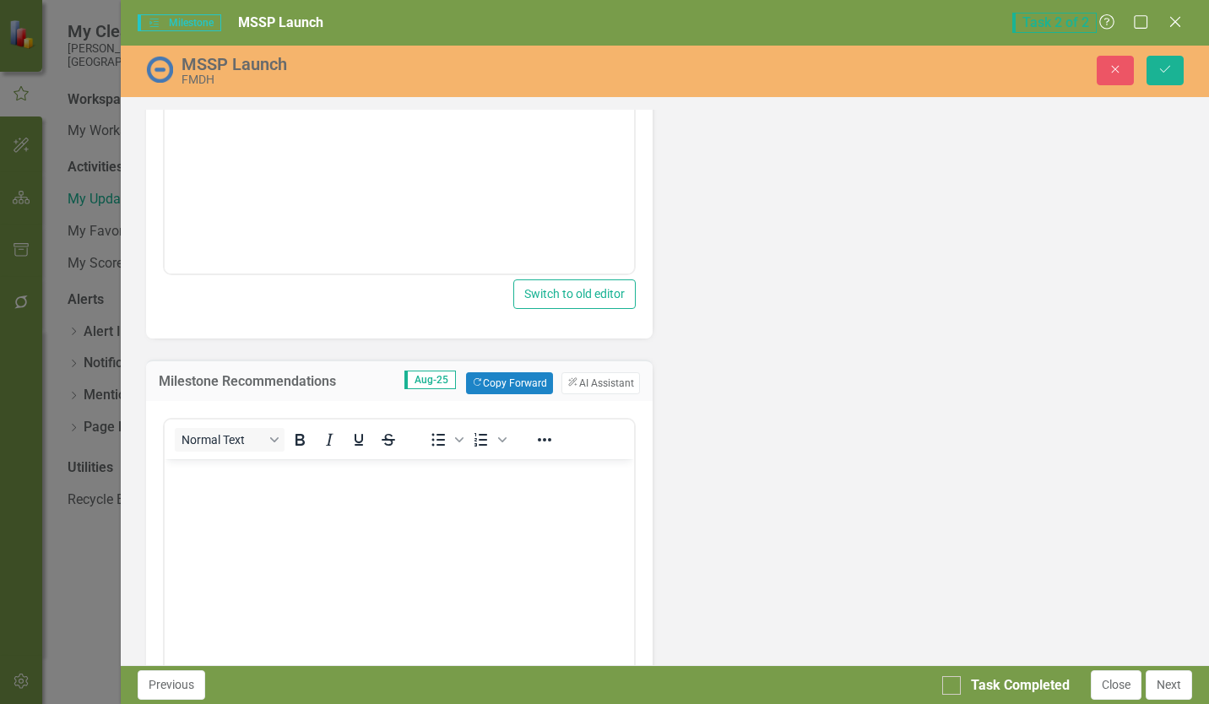
scroll to position [0, 0]
click at [496, 385] on button "Copy Forward Copy Forward" at bounding box center [509, 383] width 87 height 22
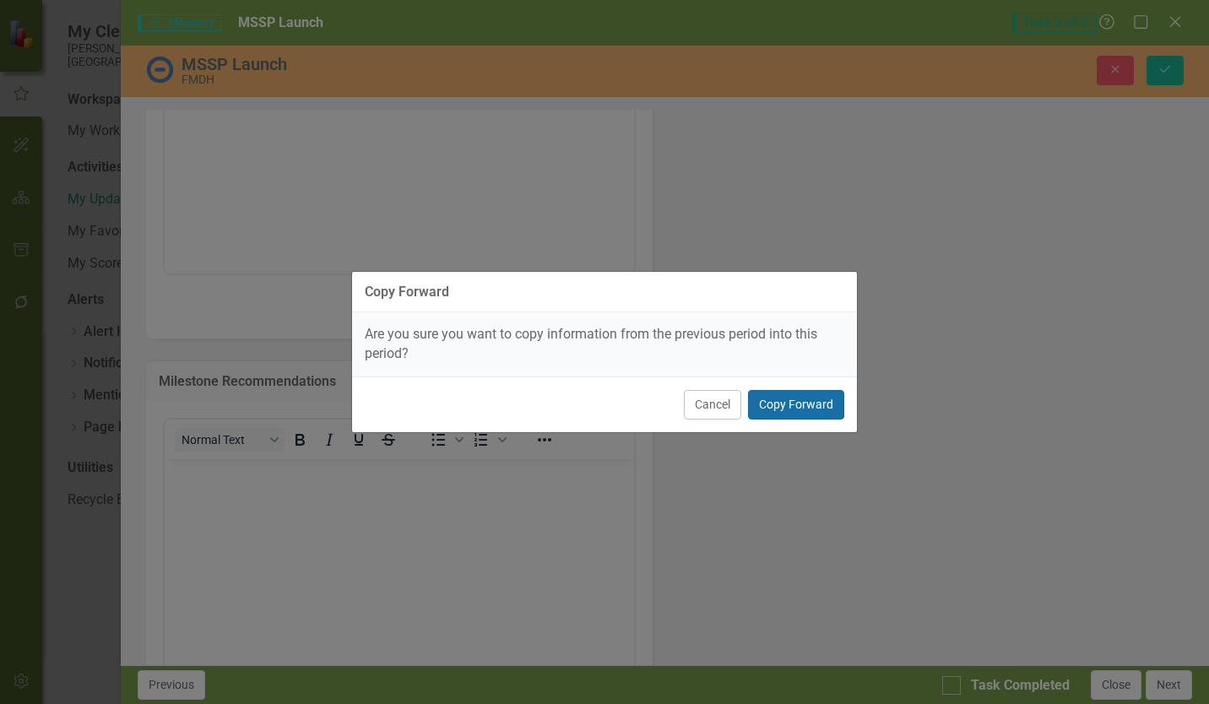
click at [774, 399] on button "Copy Forward" at bounding box center [796, 405] width 96 height 30
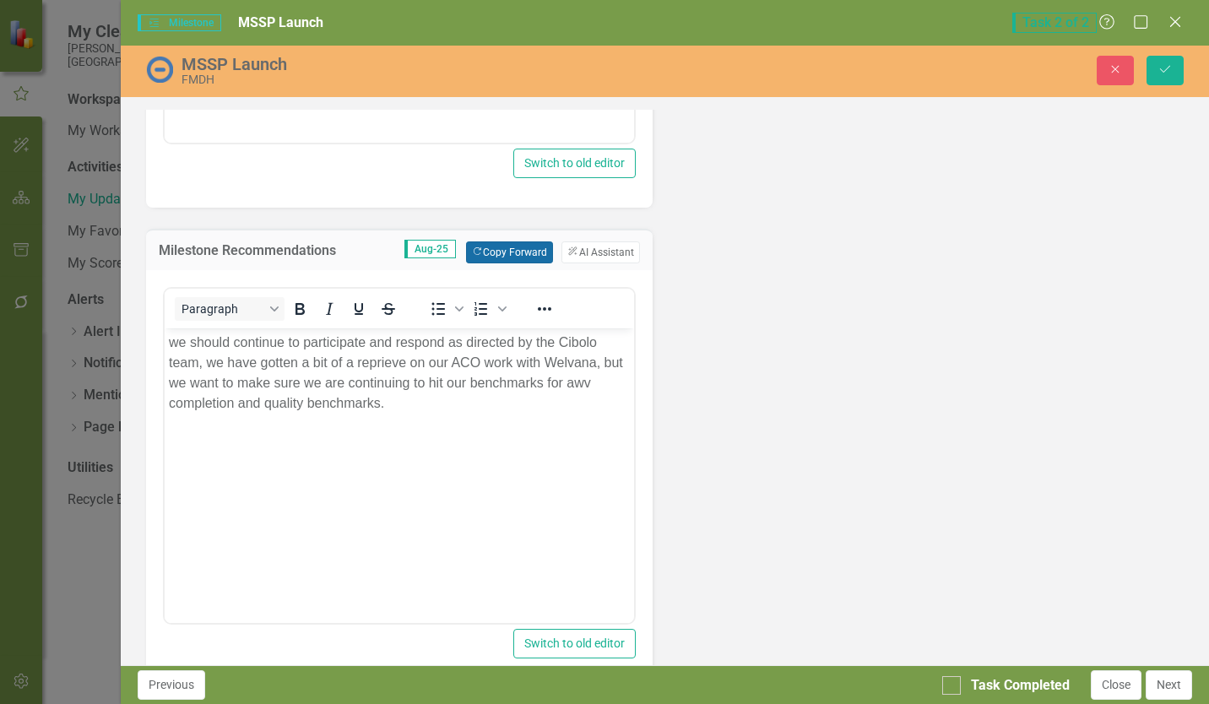
scroll to position [926, 0]
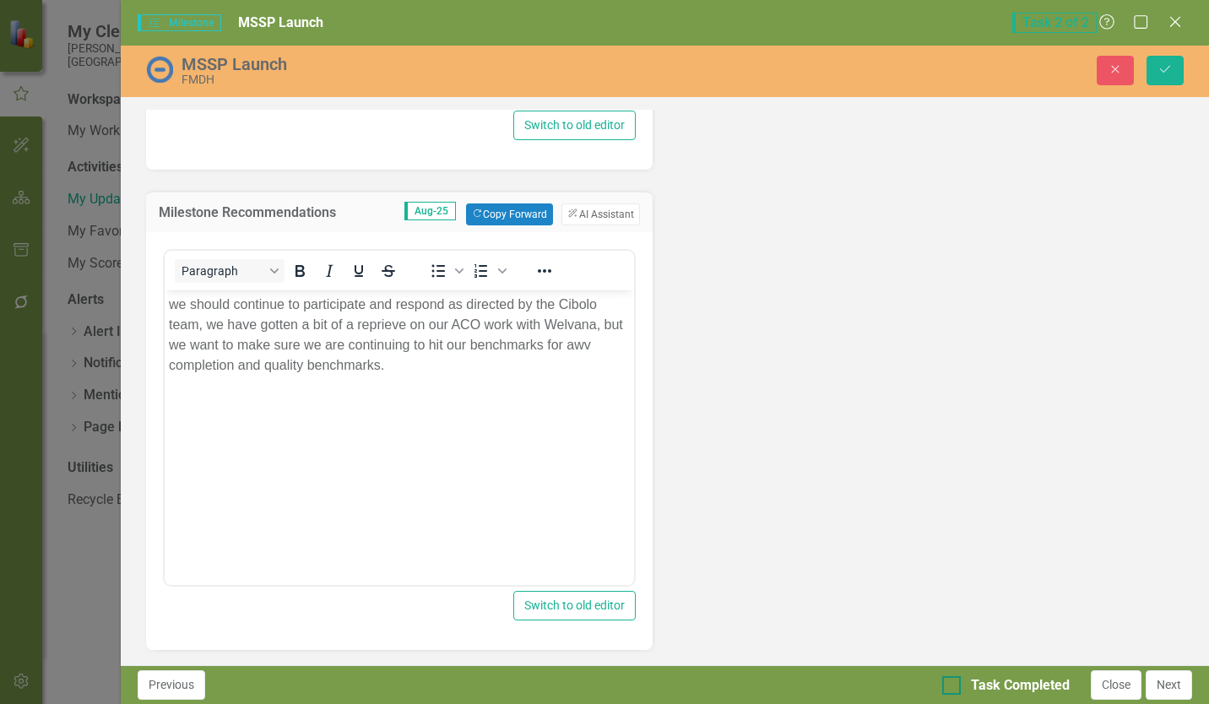
click at [980, 653] on div "Task Completed" at bounding box center [1020, 685] width 99 height 19
click at [953, 653] on input "Task Completed" at bounding box center [947, 681] width 11 height 11
checkbox input "true"
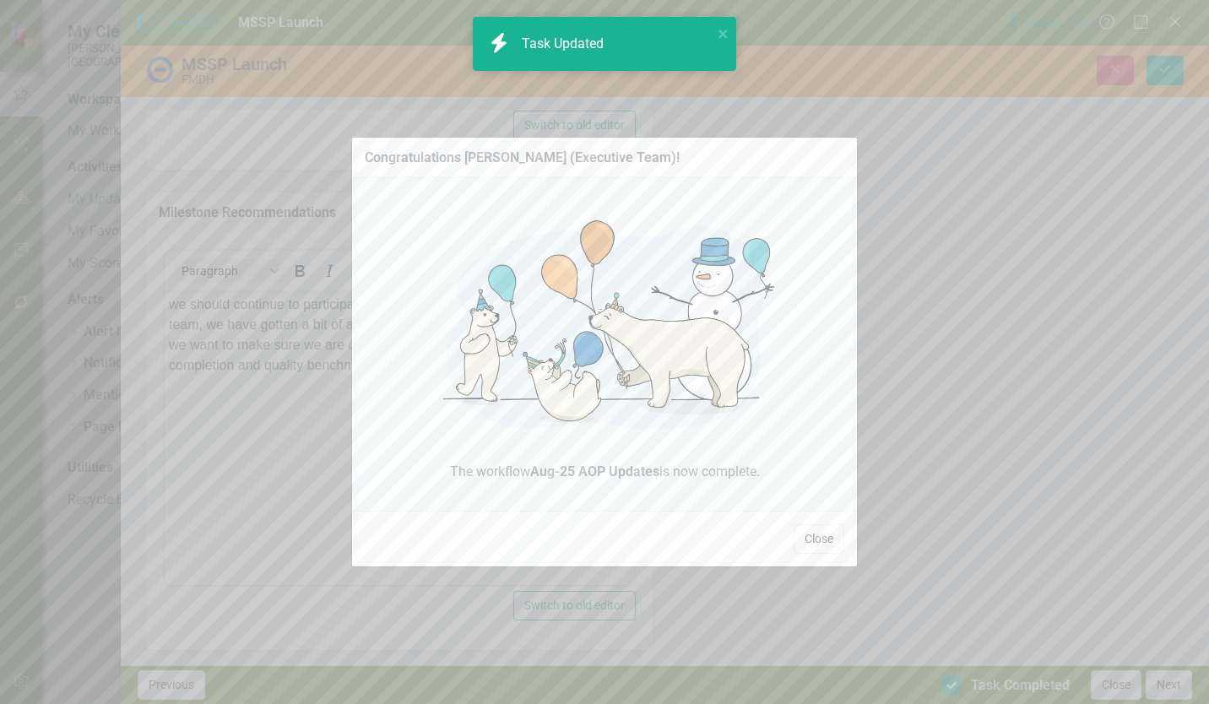
click at [824, 540] on button "Close" at bounding box center [819, 539] width 51 height 30
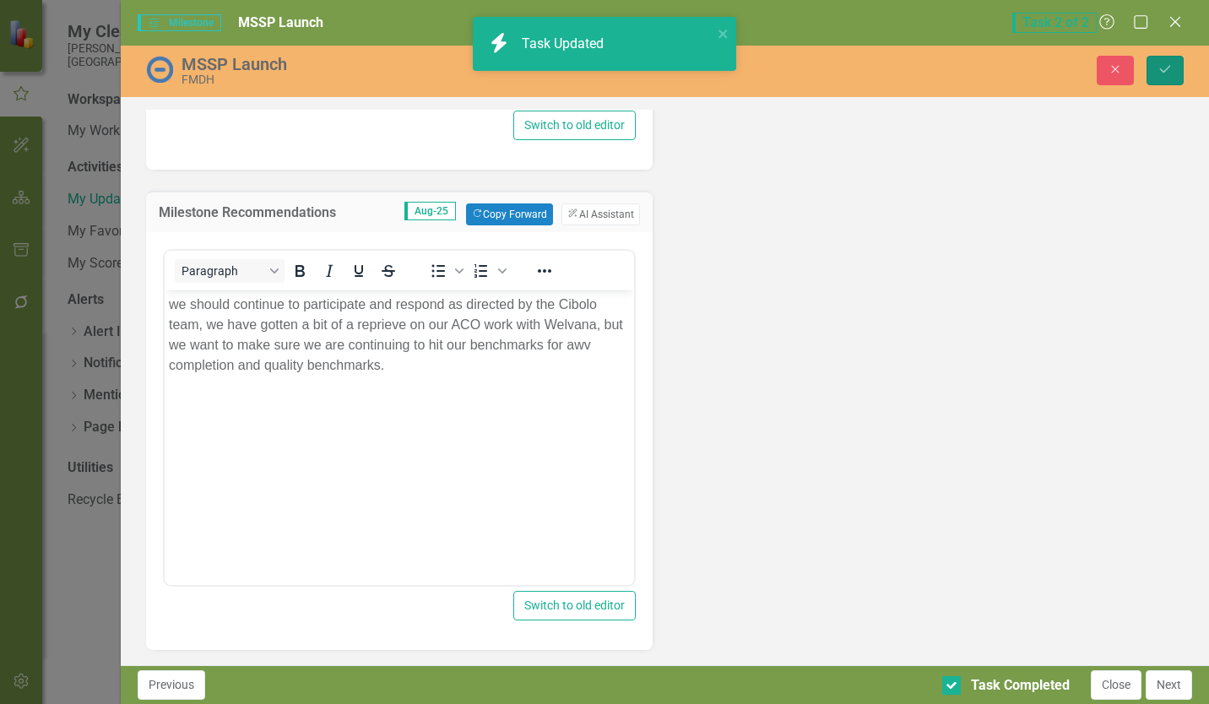
click at [1154, 73] on button "Save" at bounding box center [1165, 71] width 37 height 30
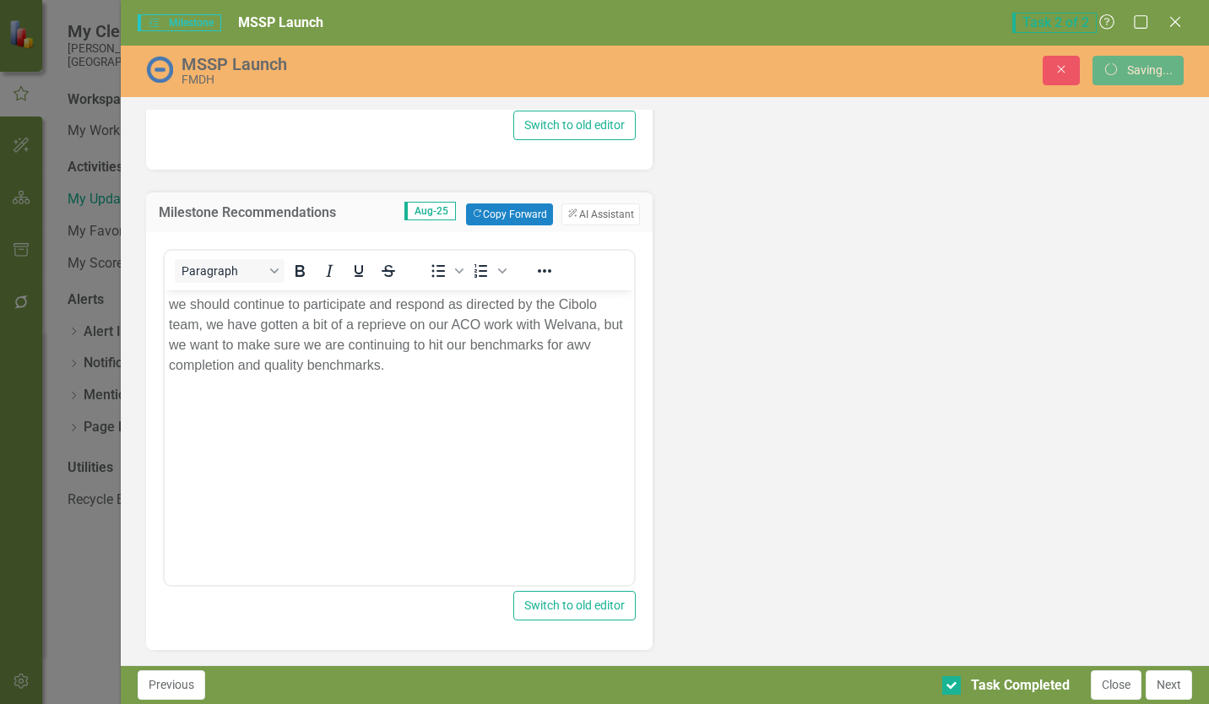
scroll to position [453, 0]
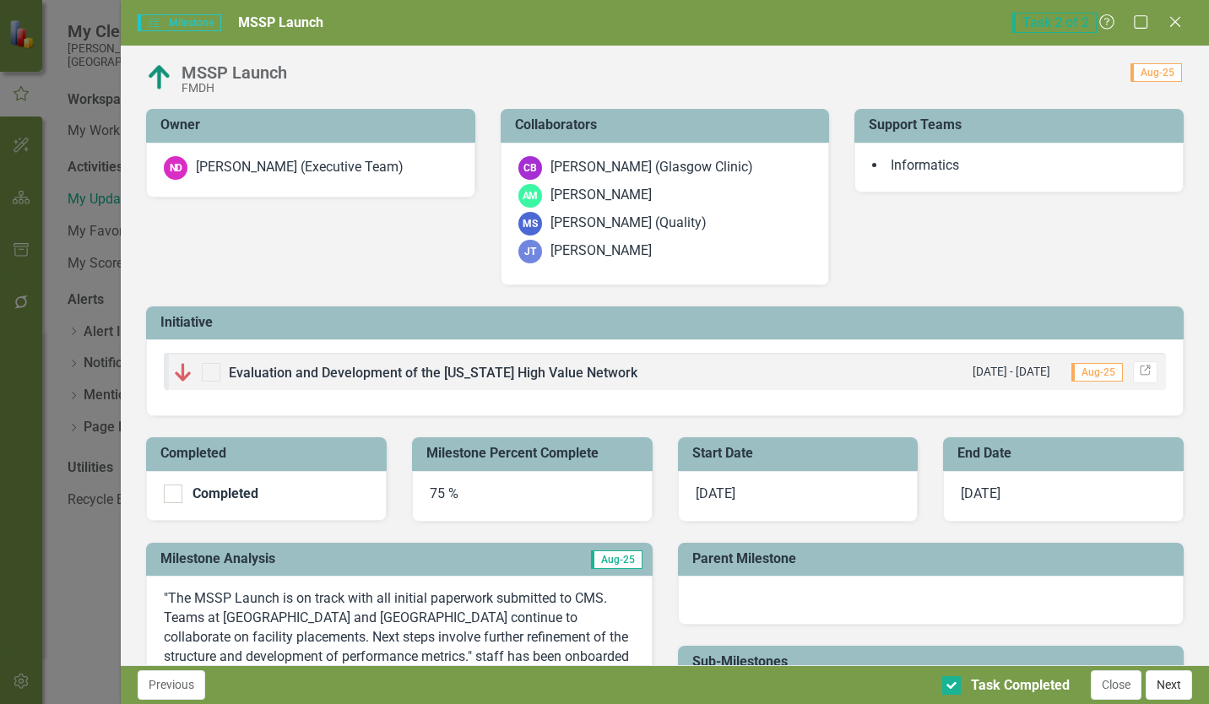
click at [1168, 653] on button "Next" at bounding box center [1169, 685] width 46 height 30
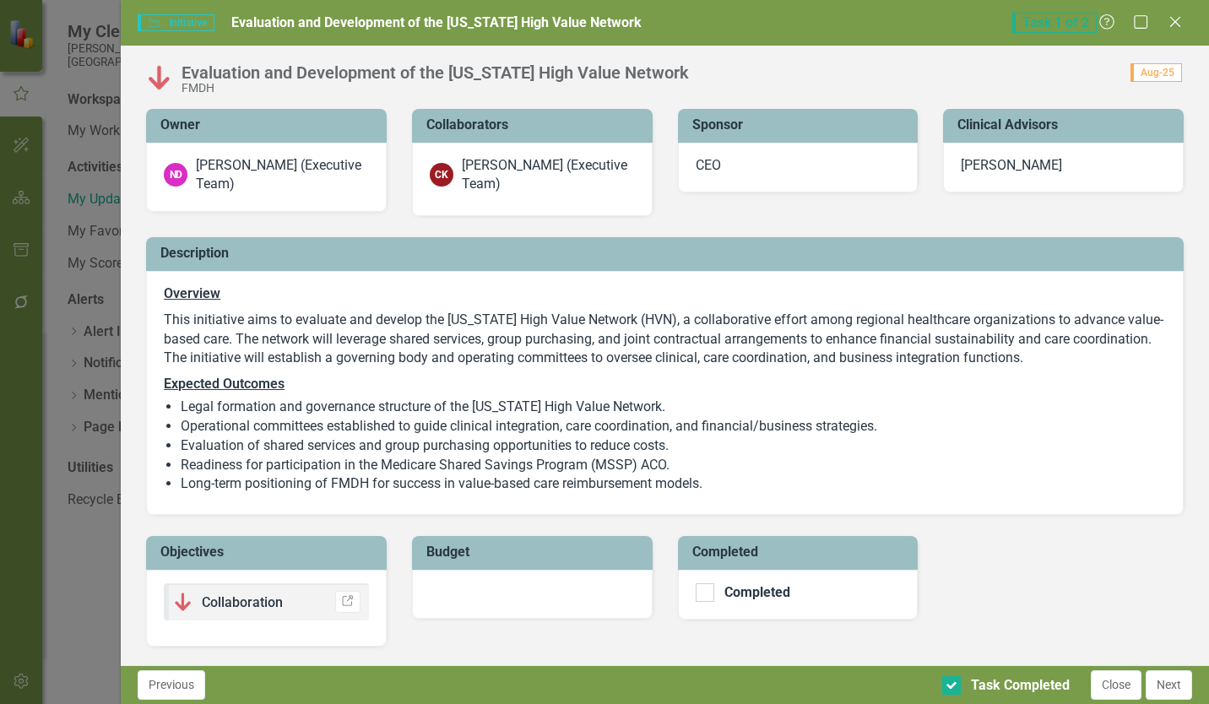
checkbox input "true"
drag, startPoint x: 1156, startPoint y: 679, endPoint x: 1148, endPoint y: 675, distance: 8.7
click at [1153, 653] on button "Next" at bounding box center [1169, 685] width 46 height 30
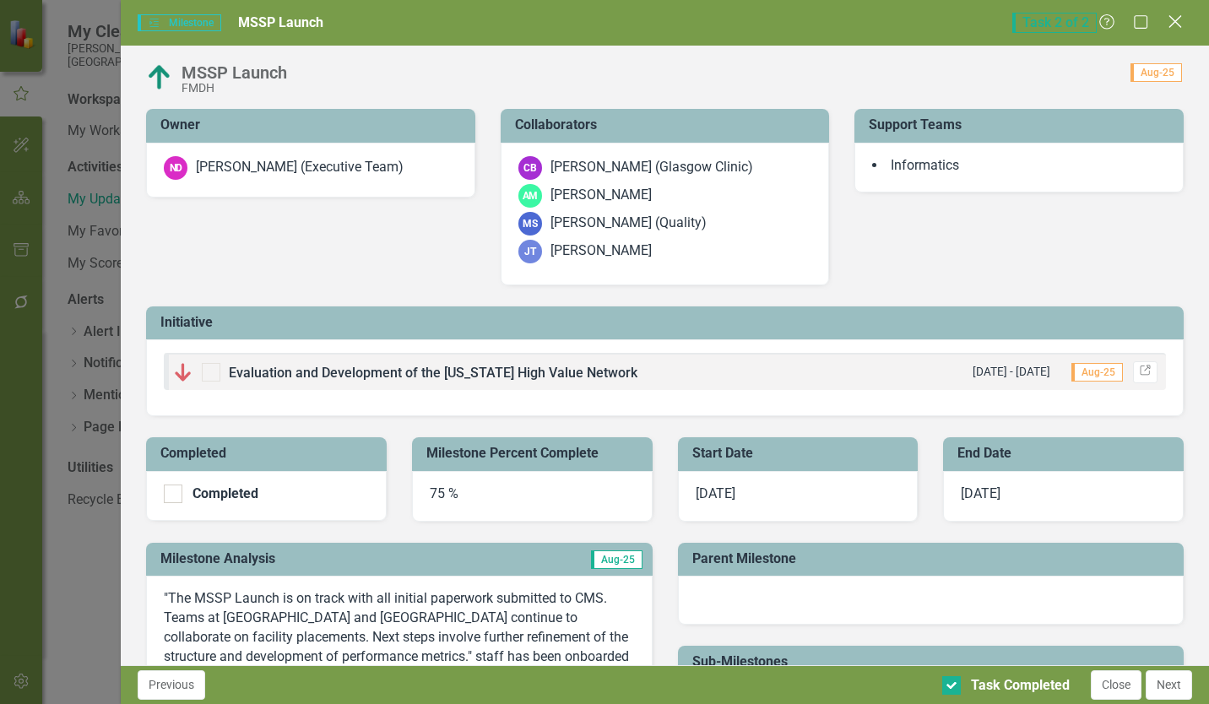
click at [1172, 21] on icon "Close" at bounding box center [1174, 22] width 21 height 16
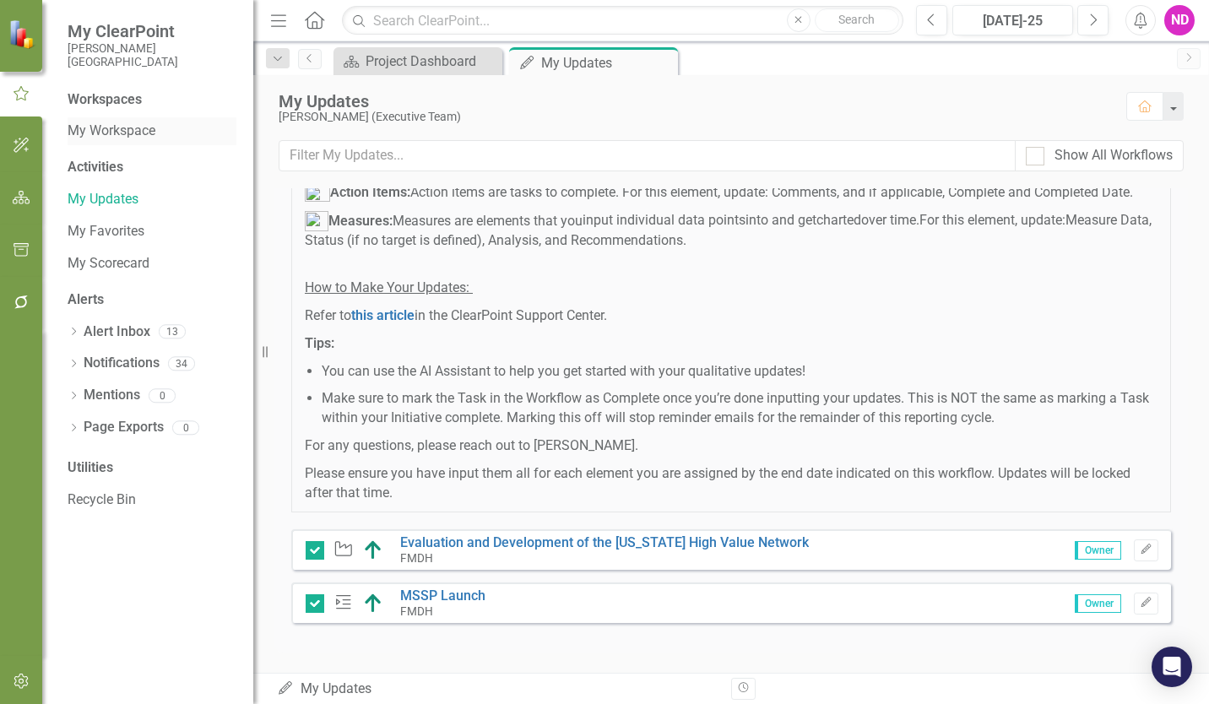
click at [116, 127] on link "My Workspace" at bounding box center [152, 131] width 169 height 19
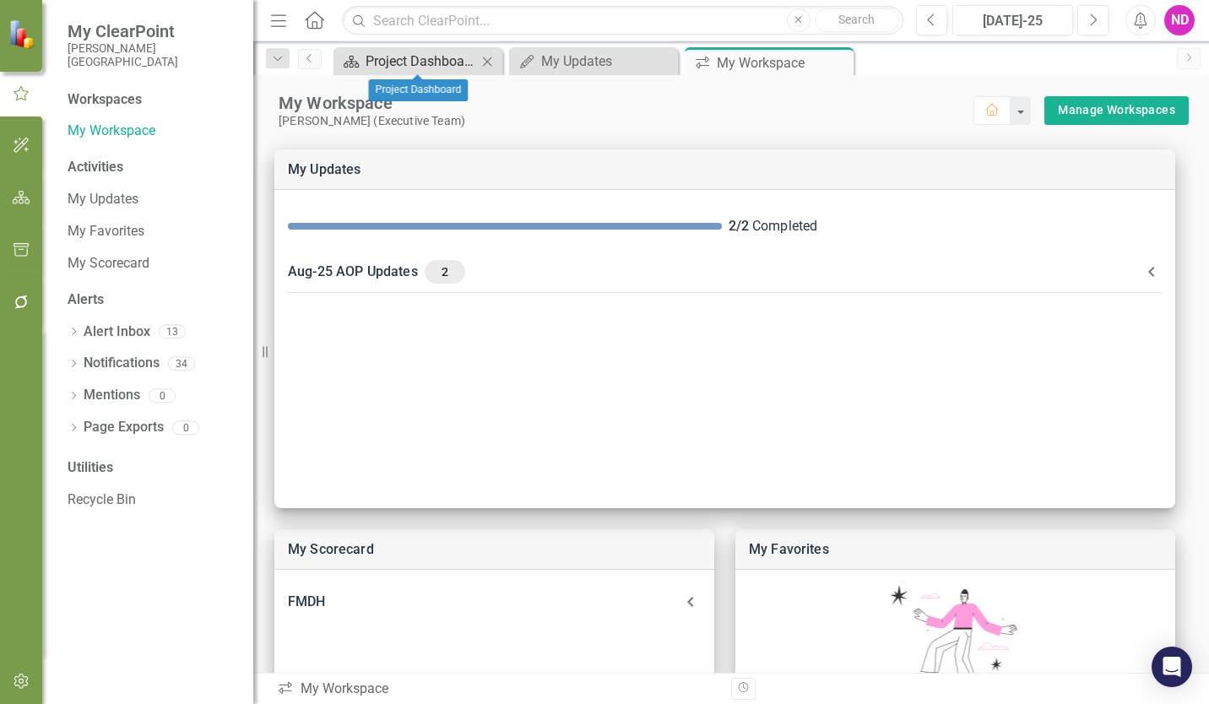
click at [392, 59] on div "Project Dashboard" at bounding box center [421, 61] width 111 height 21
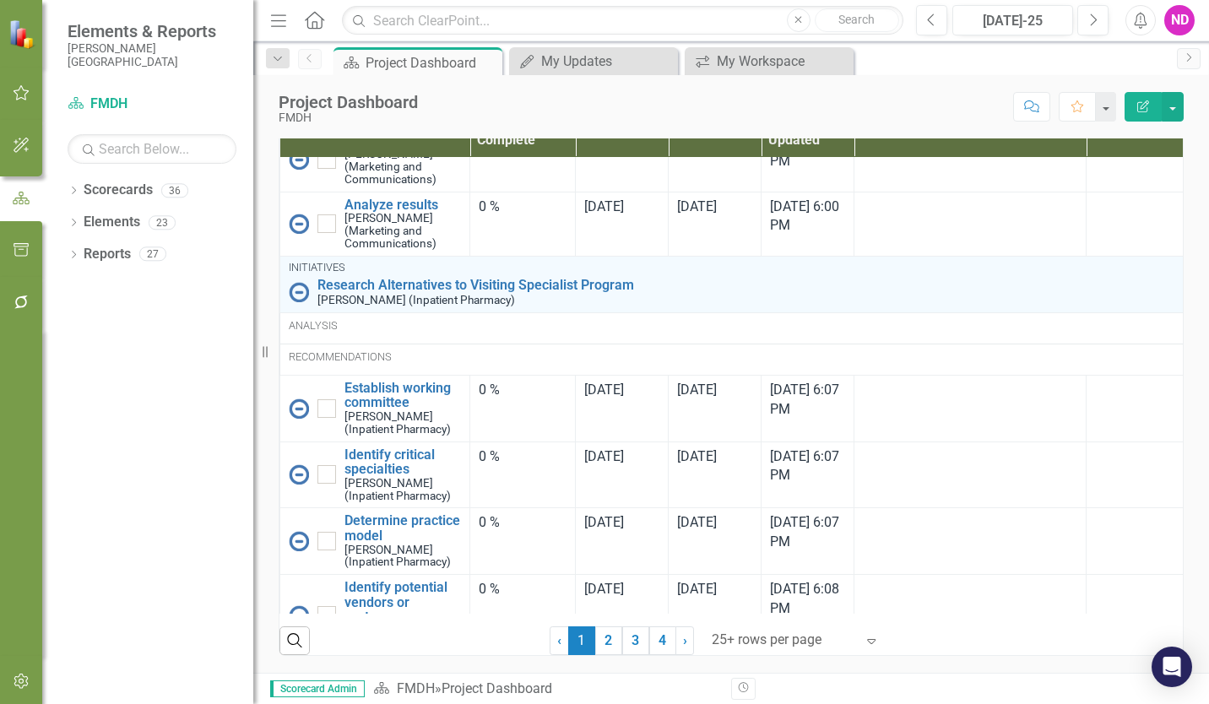
scroll to position [2910, 0]
